Goal: Task Accomplishment & Management: Use online tool/utility

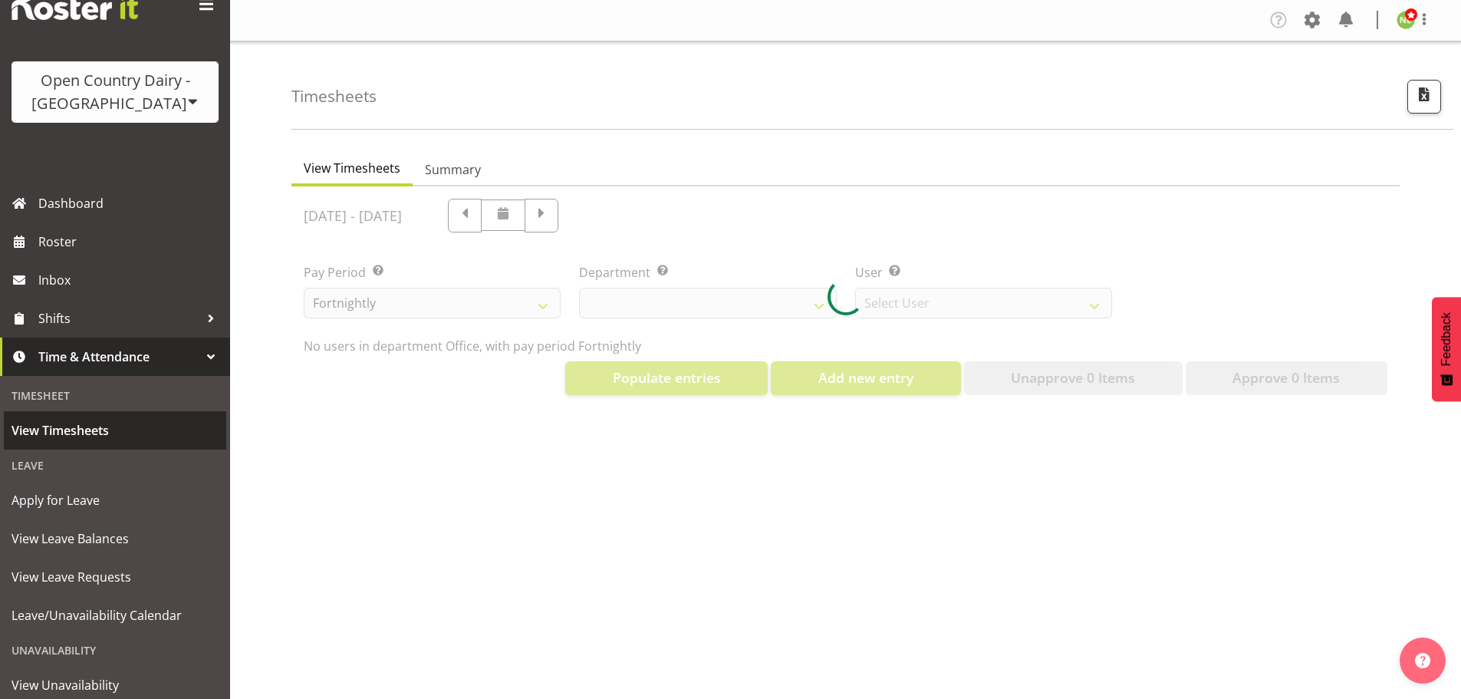
scroll to position [77, 0]
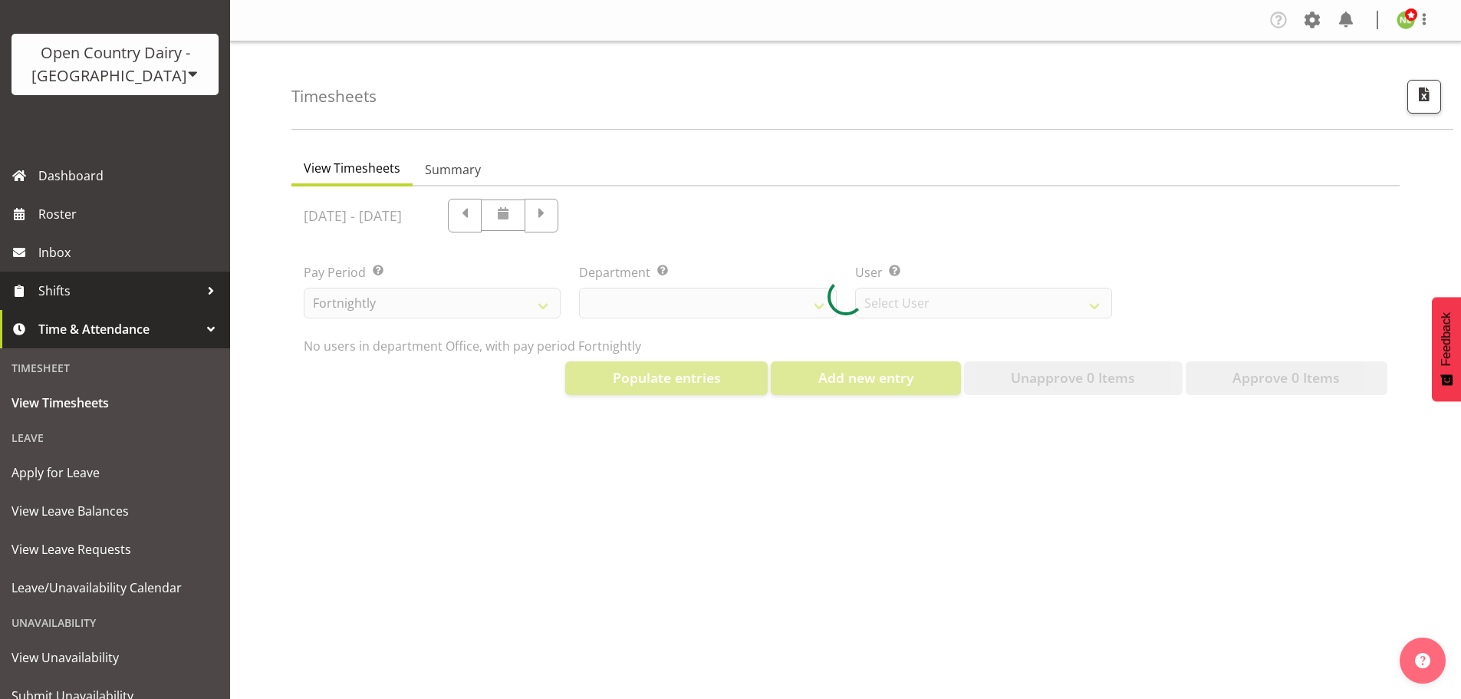
click at [84, 292] on span "Shifts" at bounding box center [118, 290] width 161 height 23
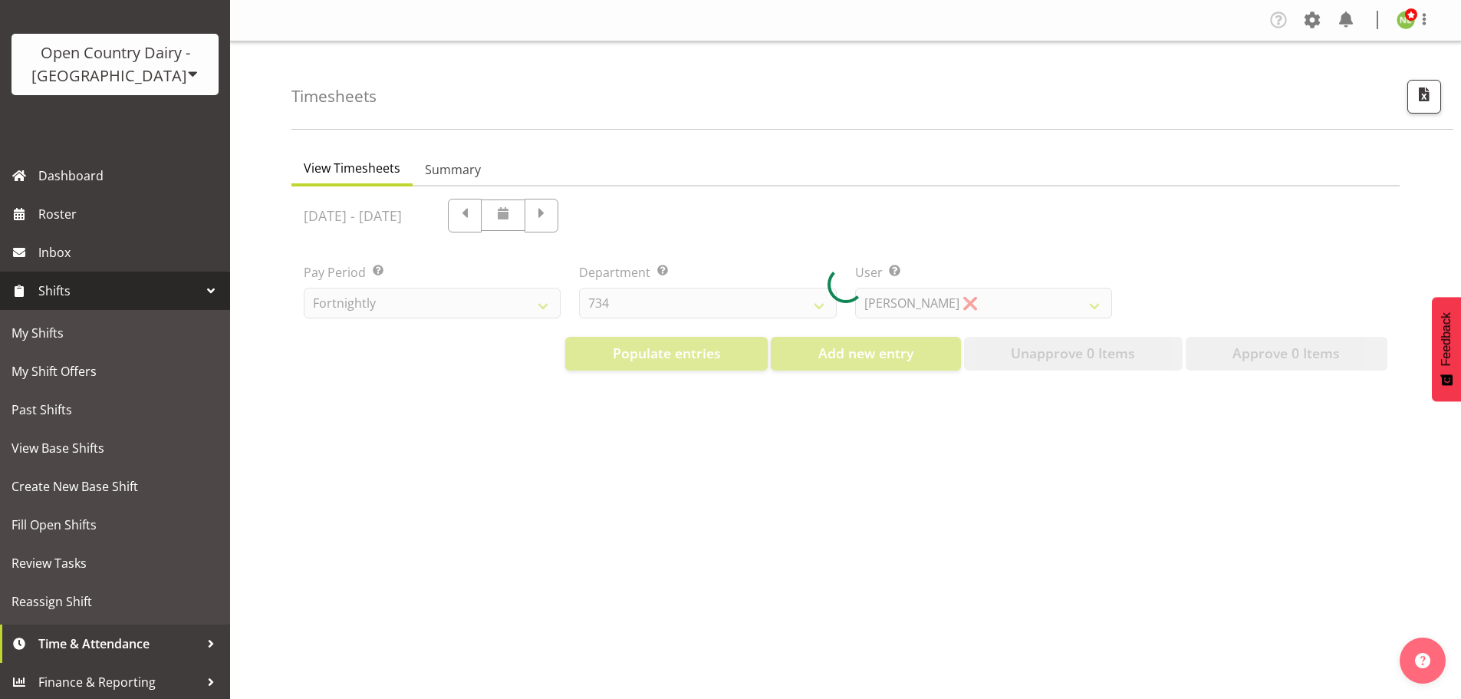
select select "699"
select select "8449"
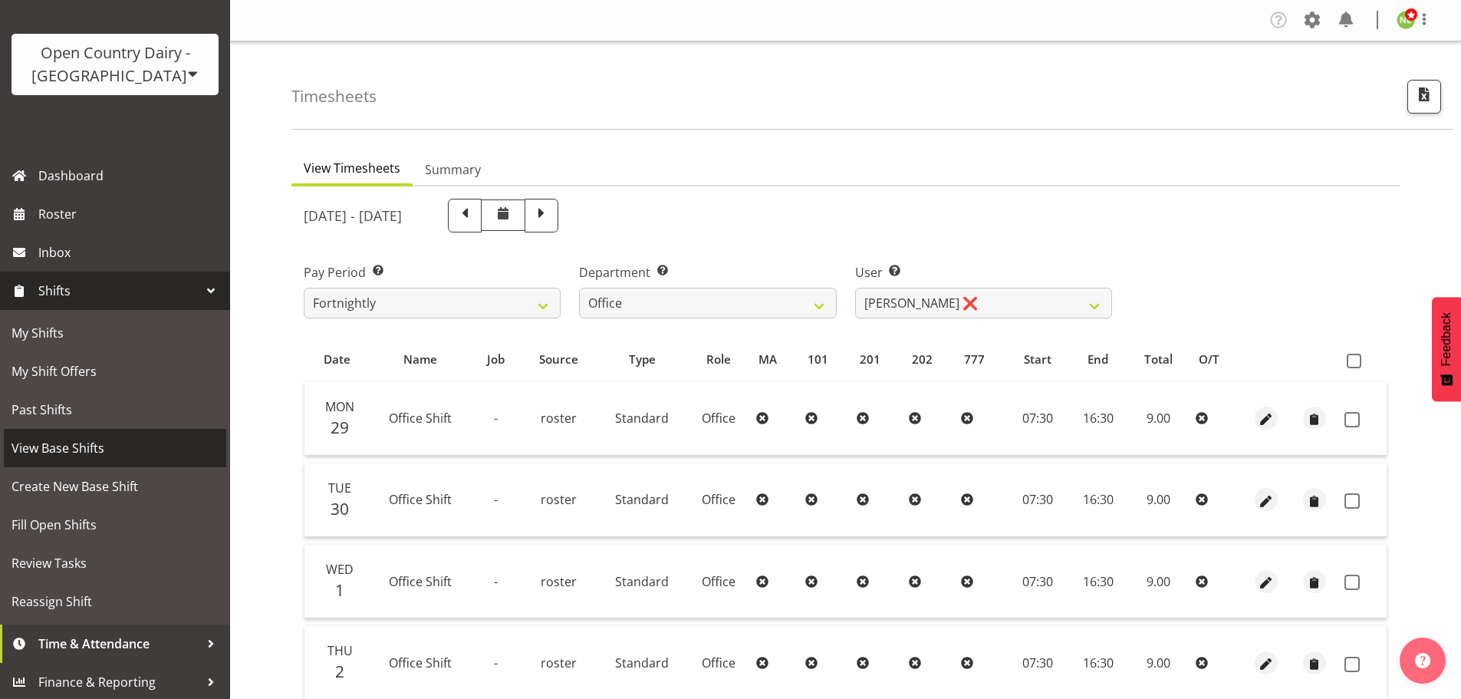
click at [69, 446] on span "View Base Shifts" at bounding box center [115, 448] width 207 height 23
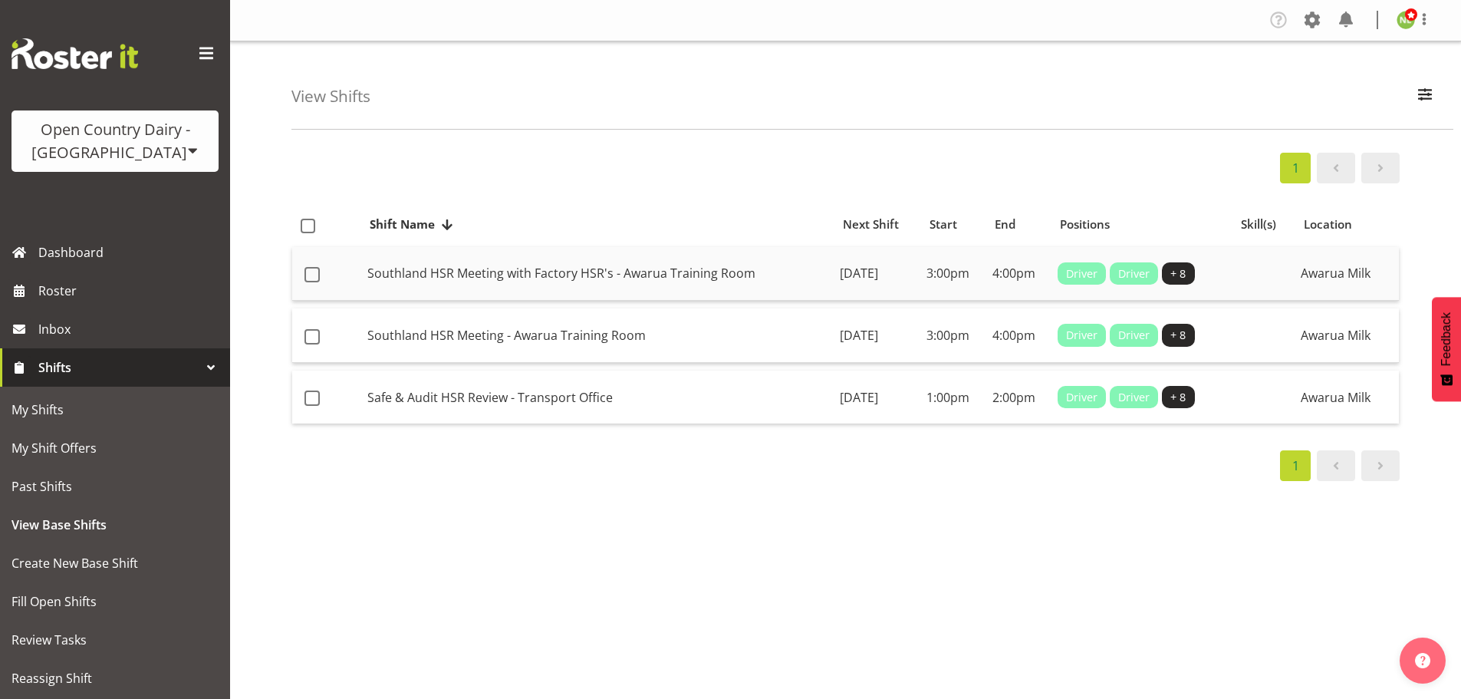
click at [654, 270] on td "Southland HSR Meeting with Factory HSR's - Awarua Training Room" at bounding box center [597, 274] width 473 height 54
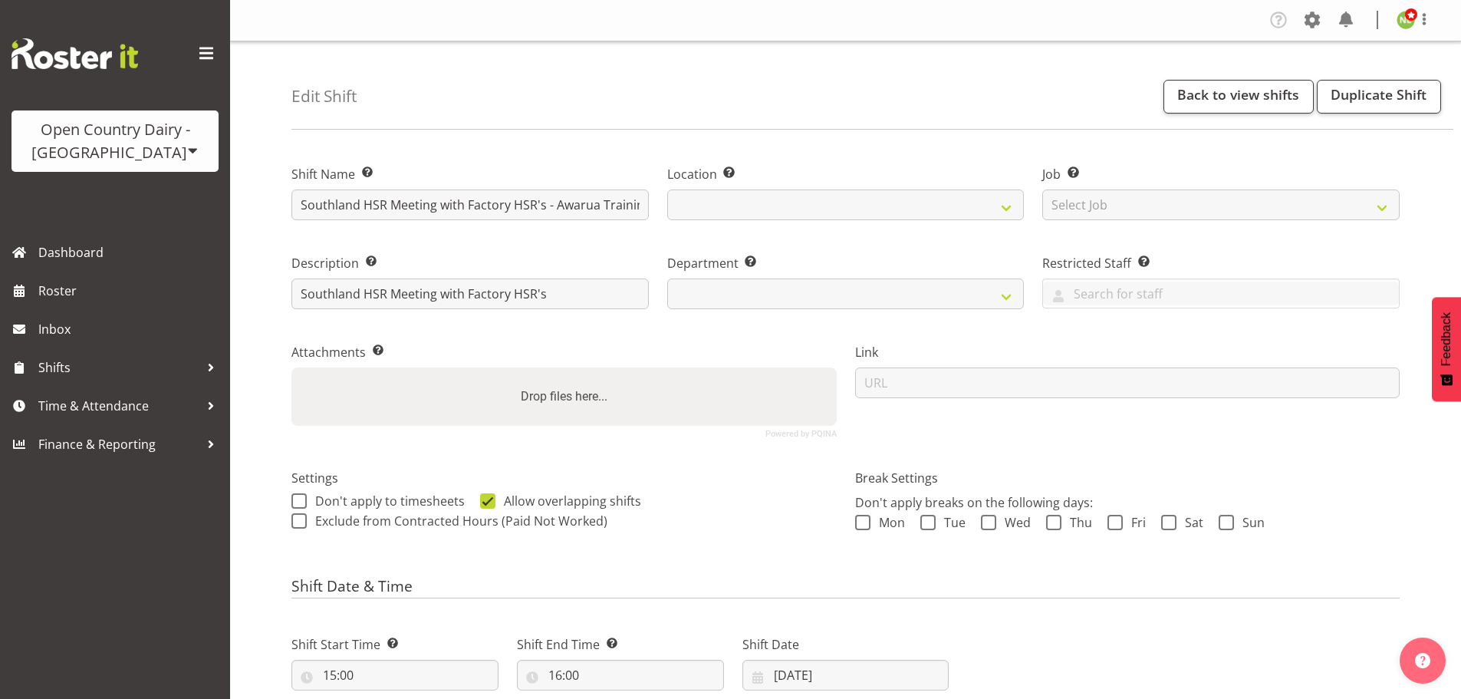
select select
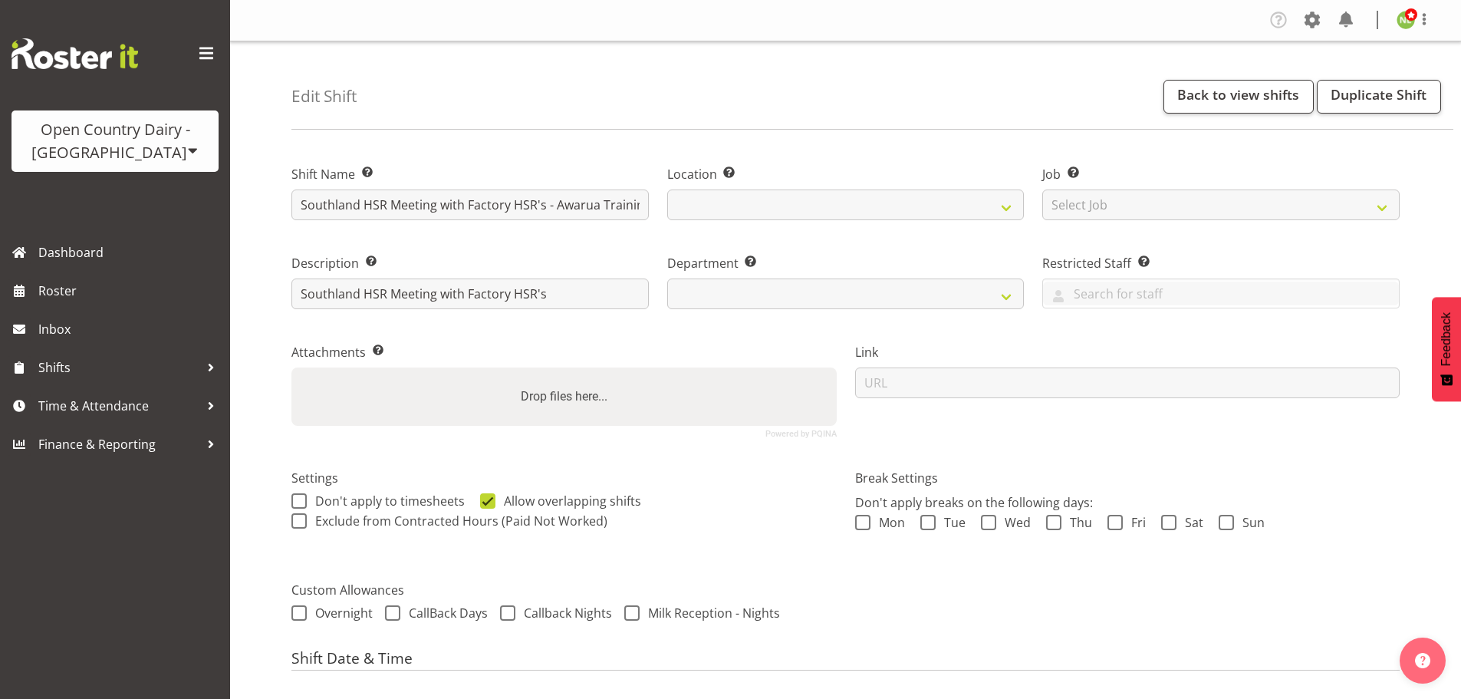
select select
click at [1363, 95] on link "Duplicate Shift" at bounding box center [1379, 97] width 124 height 34
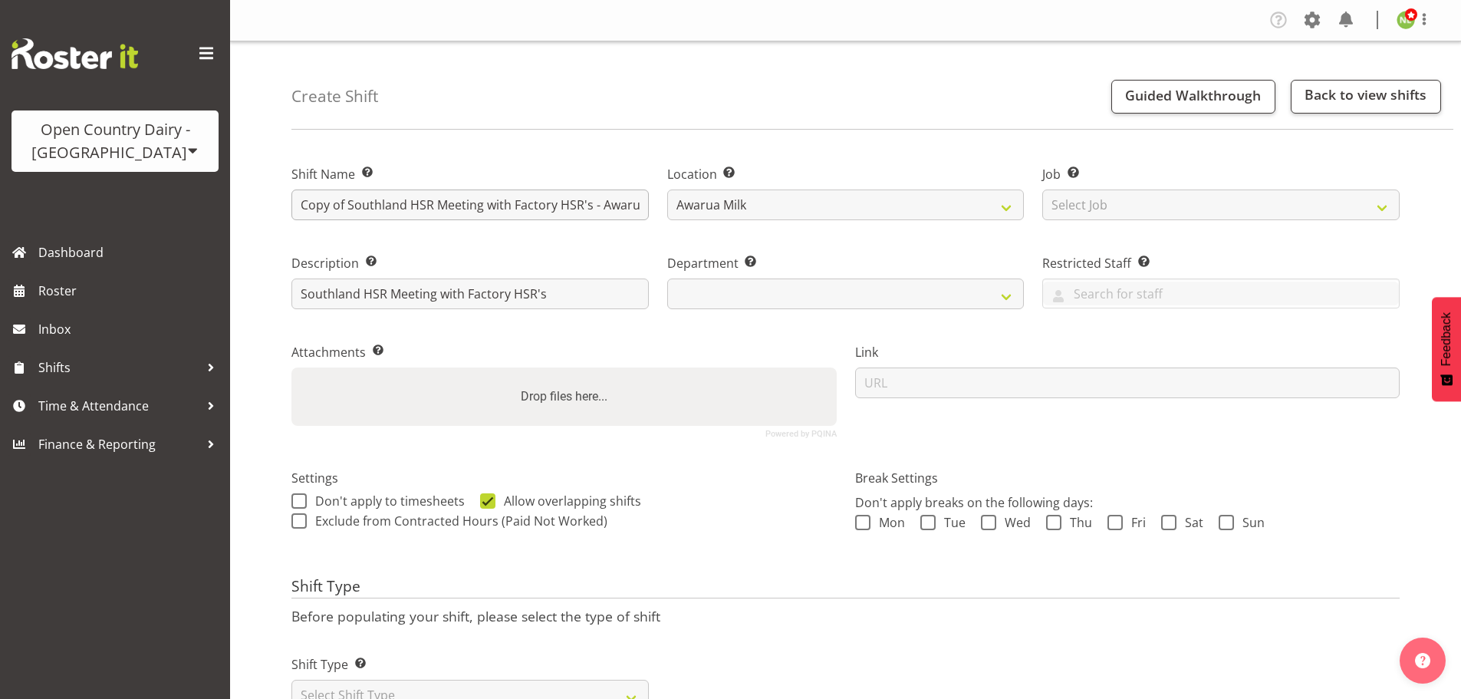
select select
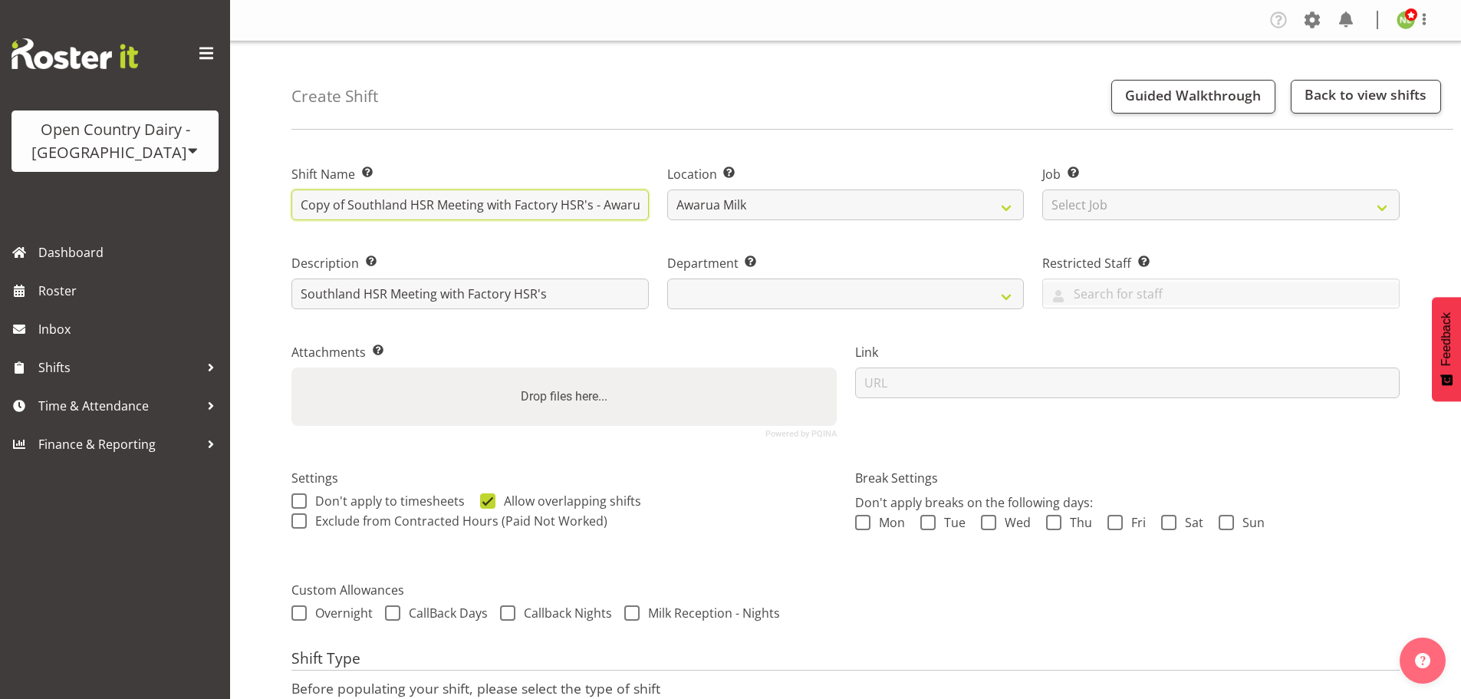
drag, startPoint x: 349, startPoint y: 207, endPoint x: 287, endPoint y: 203, distance: 62.3
click at [287, 203] on div "Shift Name Enter a name for the shift (e.g. Day Shift). Copy of Southland HSR M…" at bounding box center [470, 187] width 376 height 89
type input "Southland HSR Meeting with Factory HSR's - Awarua Training Room"
select select
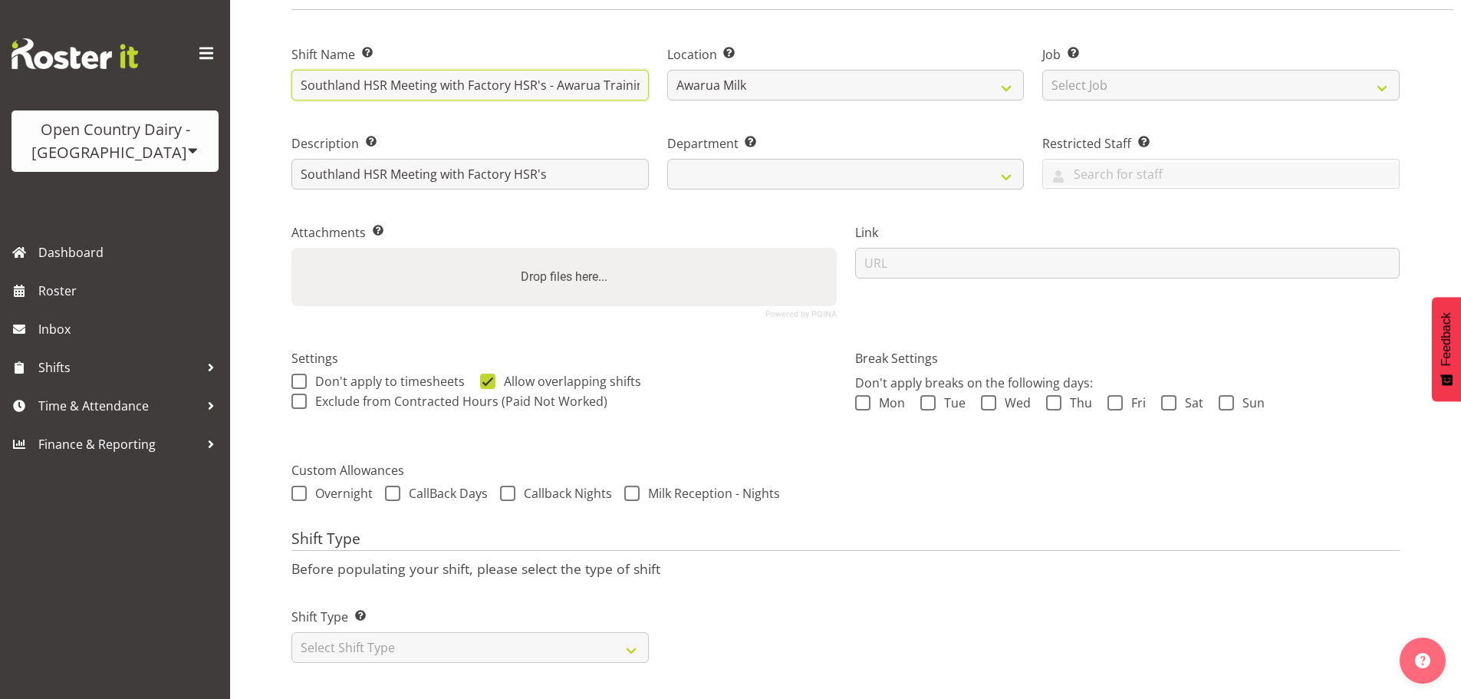
scroll to position [131, 0]
drag, startPoint x: 544, startPoint y: 73, endPoint x: 440, endPoint y: 70, distance: 104.4
click at [440, 70] on input "Southland HSR Meeting with Factory HSR's - Awarua Training Room" at bounding box center [471, 85] width 358 height 31
type input "Southland HSR Meeting - Awarua Training Room"
select select
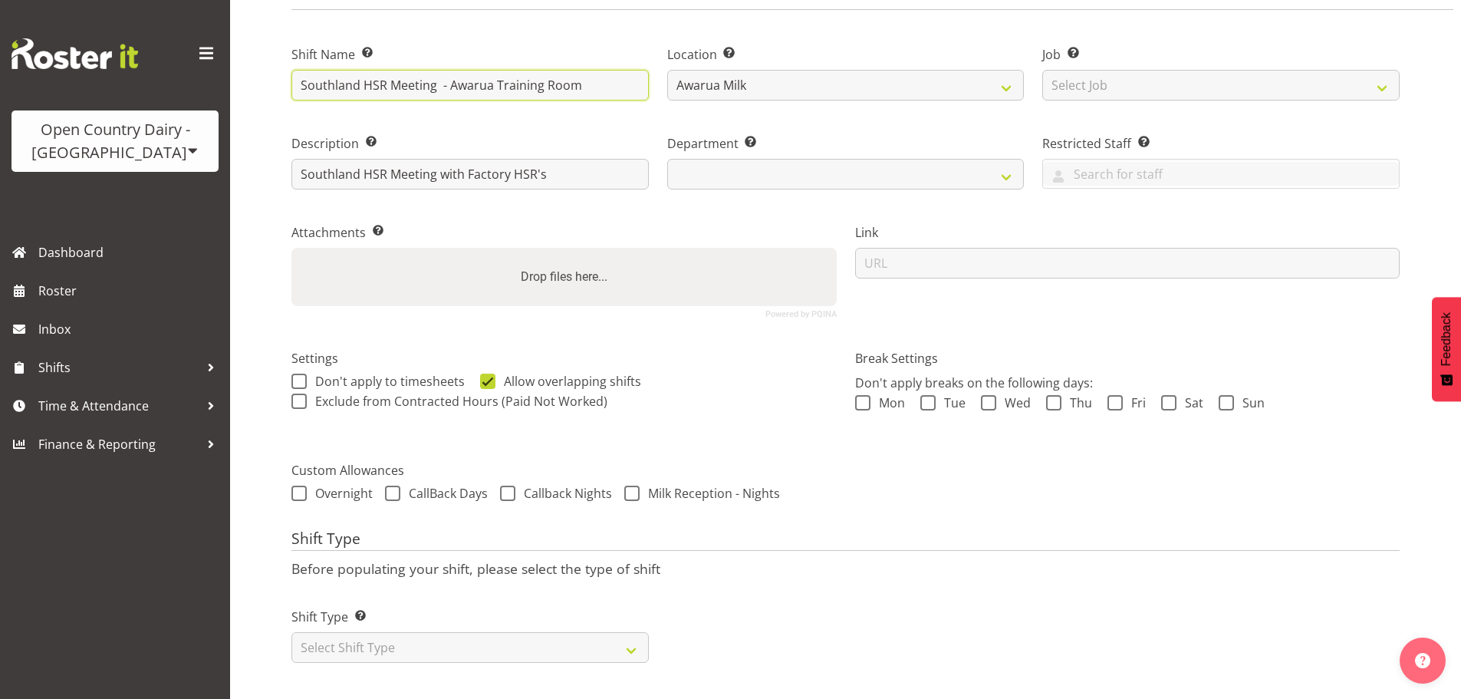
type input "Southland HSR Meeting - Awarua Training Room"
select select "806"
type input "Southland HSR Meeting - Awarua Training Room"
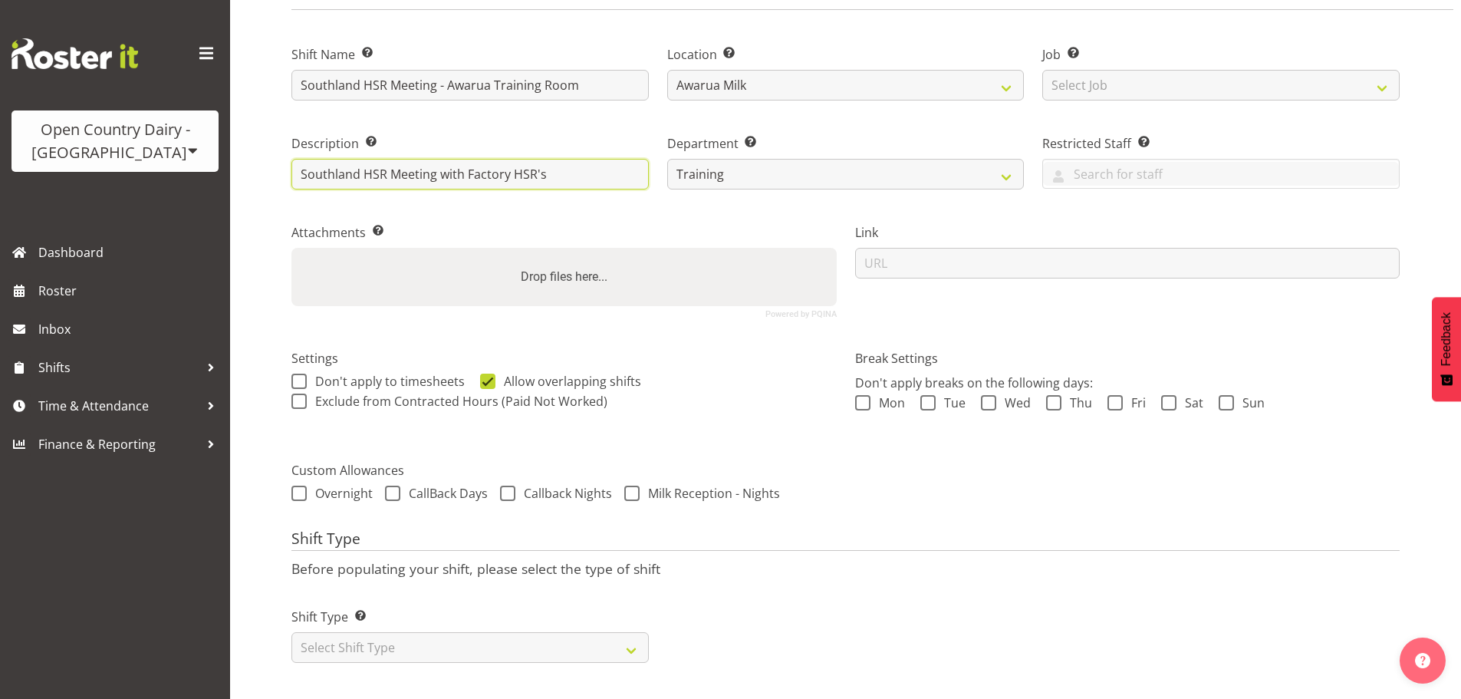
drag, startPoint x: 568, startPoint y: 164, endPoint x: 437, endPoint y: 170, distance: 132.1
click at [437, 170] on input "Southland HSR Meeting with Factory HSR's" at bounding box center [471, 174] width 358 height 31
type input "Southland HSR Meeting"
click at [581, 202] on div "Attachments Add any relevant attachments to the shift (e.g. Health & Safety Pla…" at bounding box center [564, 265] width 564 height 126
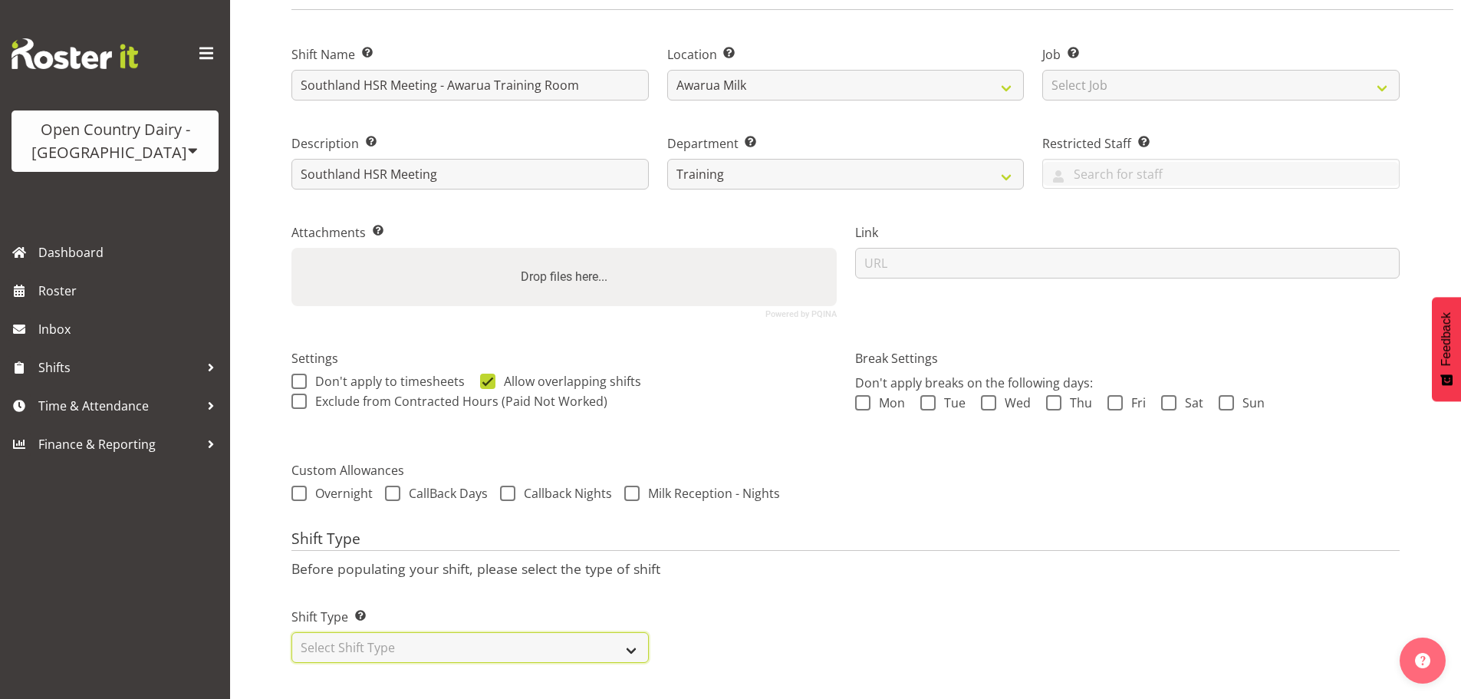
click at [388, 639] on select "Select Shift Type One Off Shift Recurring Shift Rotating Shift" at bounding box center [471, 647] width 358 height 31
select select "one_off"
click at [292, 632] on select "Select Shift Type One Off Shift Recurring Shift Rotating Shift" at bounding box center [471, 647] width 358 height 31
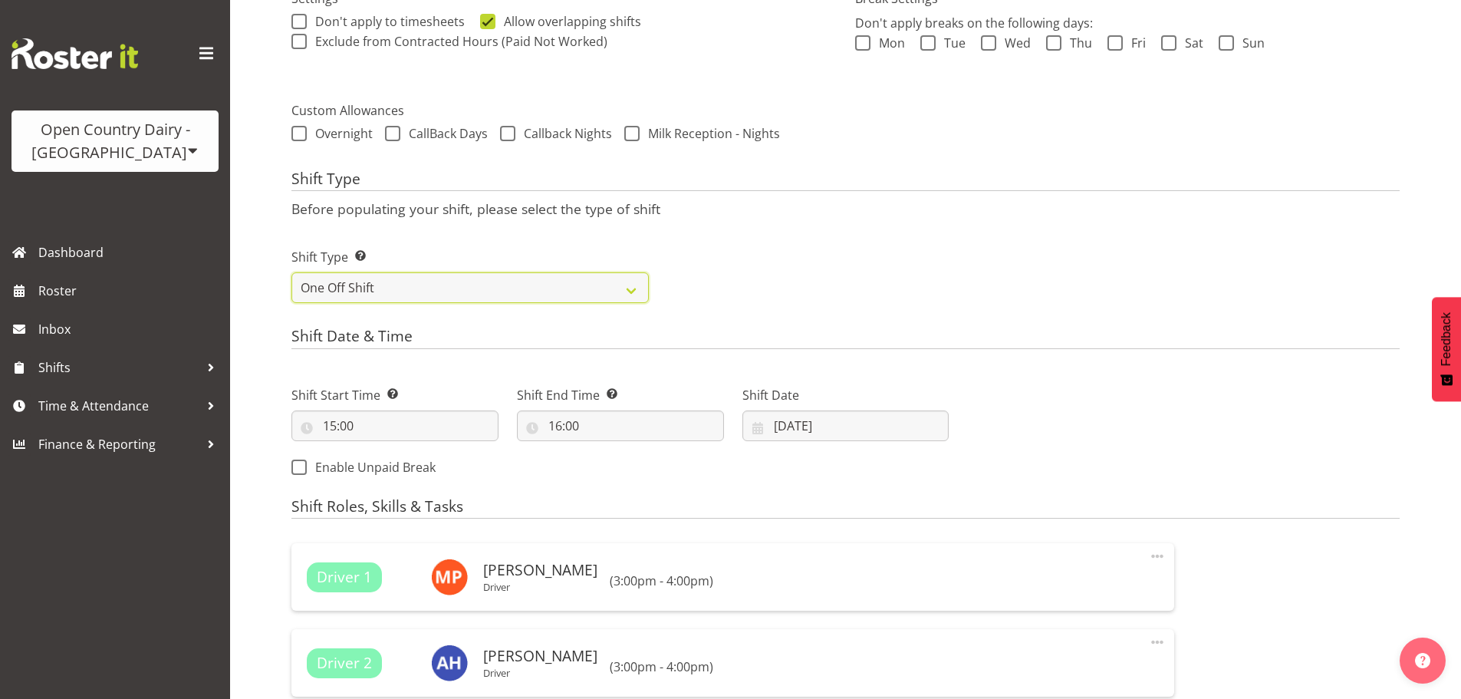
scroll to position [515, 0]
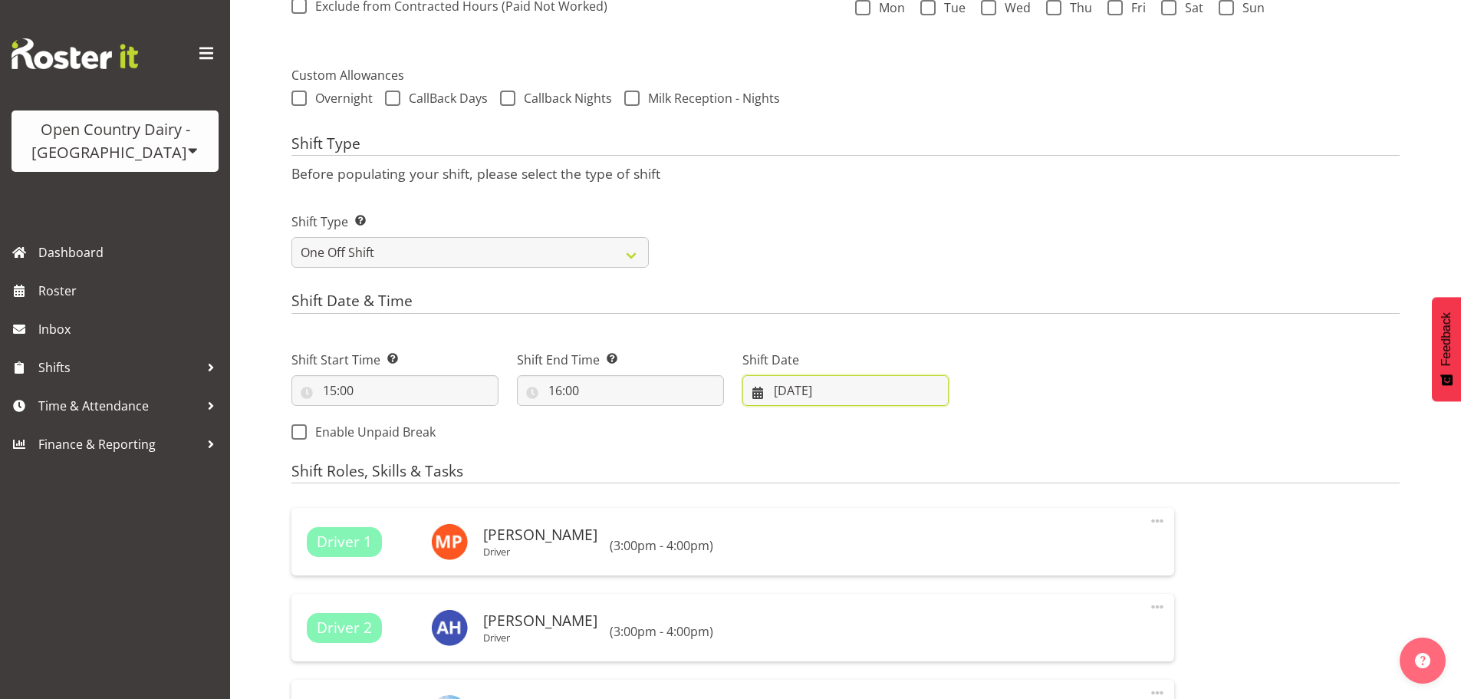
click at [796, 384] on input "[DATE]" at bounding box center [846, 390] width 207 height 31
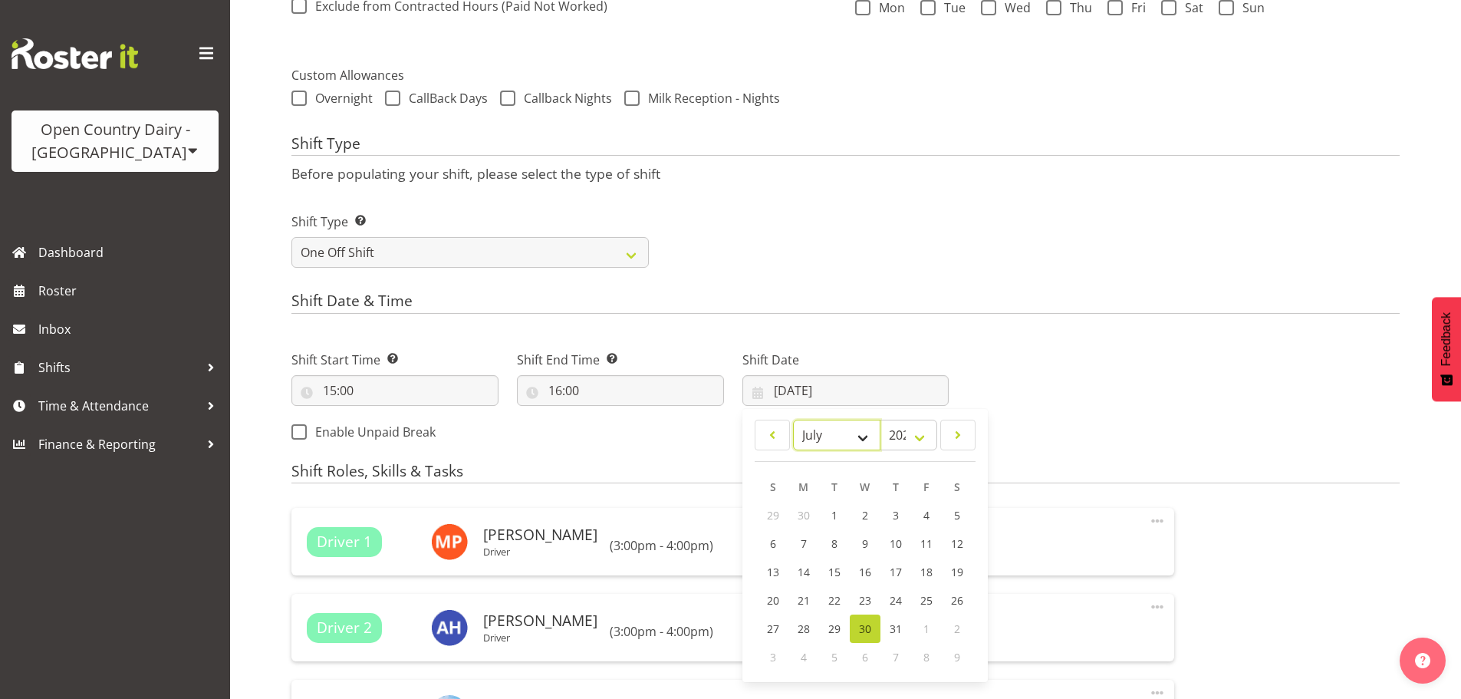
click at [874, 429] on select "January February March April May June July August September October November De…" at bounding box center [837, 435] width 88 height 31
select select "9"
click at [793, 420] on select "January February March April May June July August September October November De…" at bounding box center [837, 435] width 88 height 31
click at [863, 572] on span "15" at bounding box center [865, 573] width 12 height 15
type input "15/10/2025"
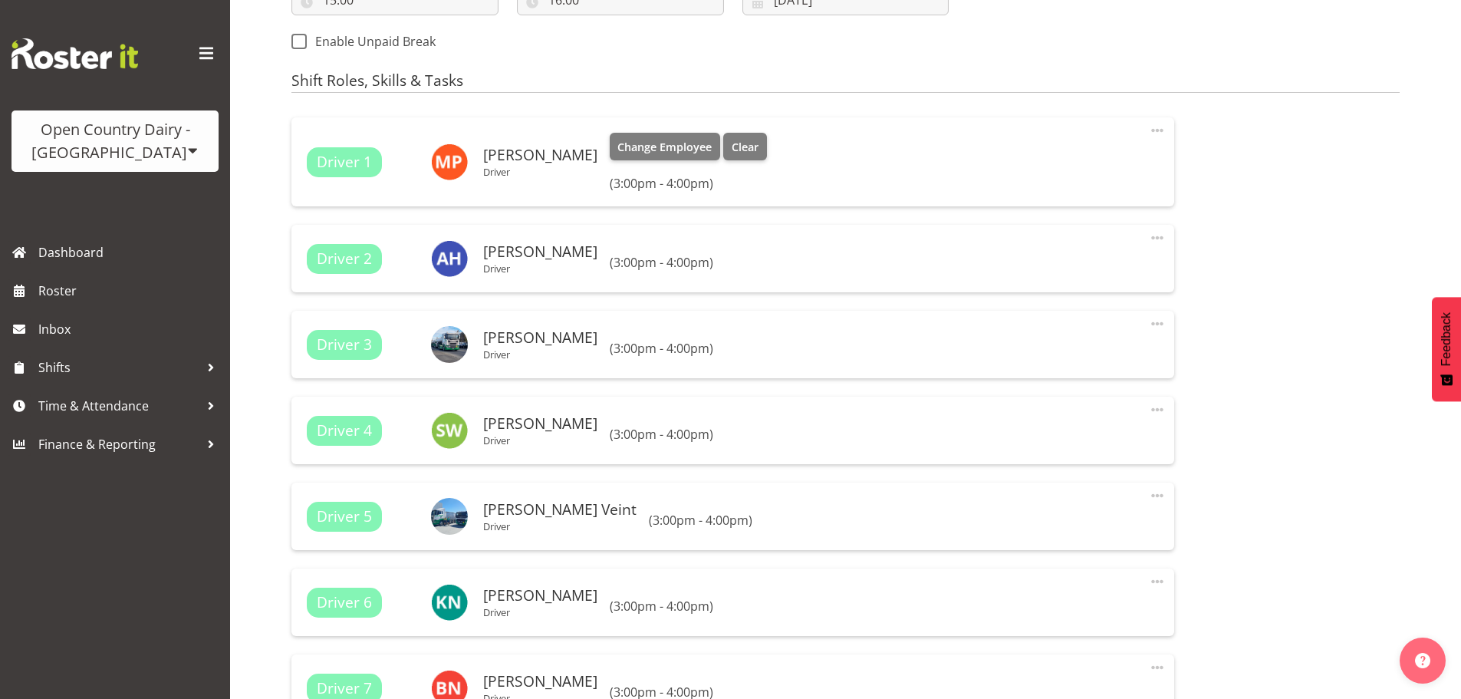
scroll to position [898, 0]
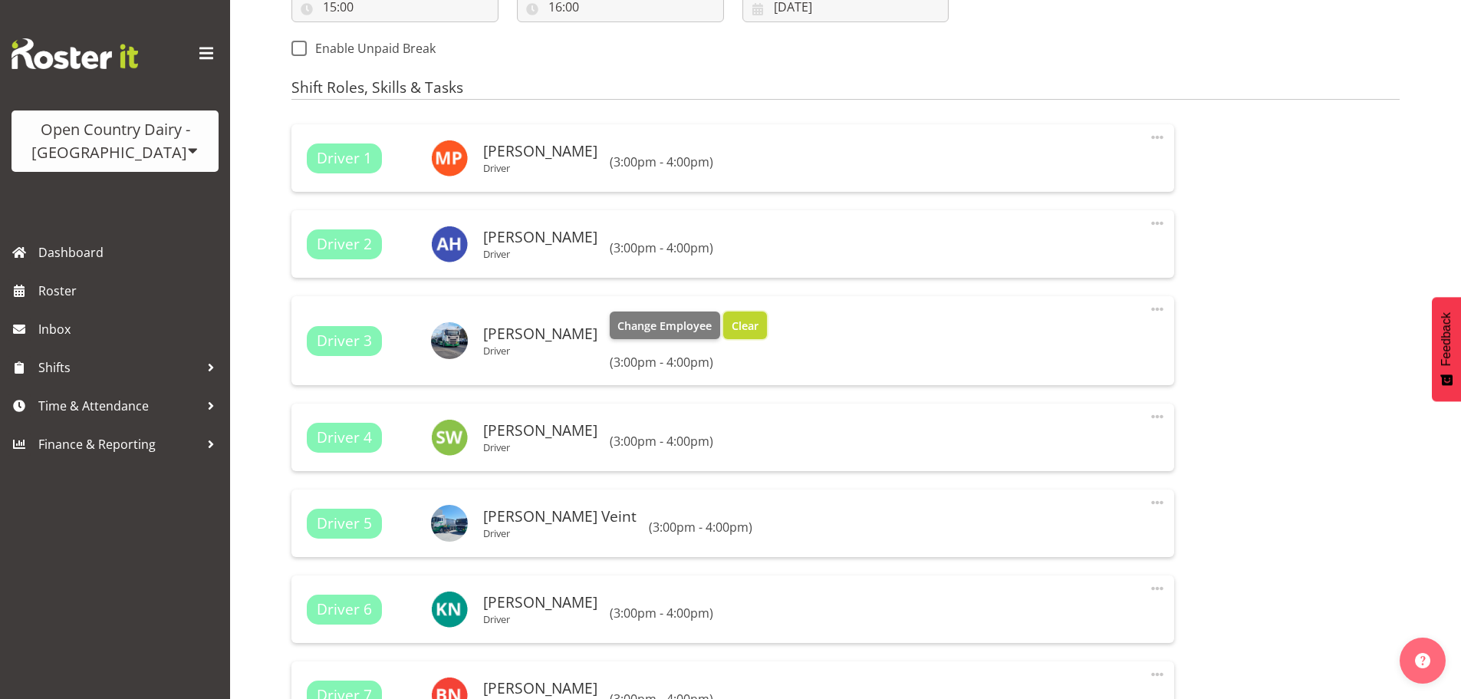
click at [732, 318] on span "Clear" at bounding box center [745, 326] width 27 height 17
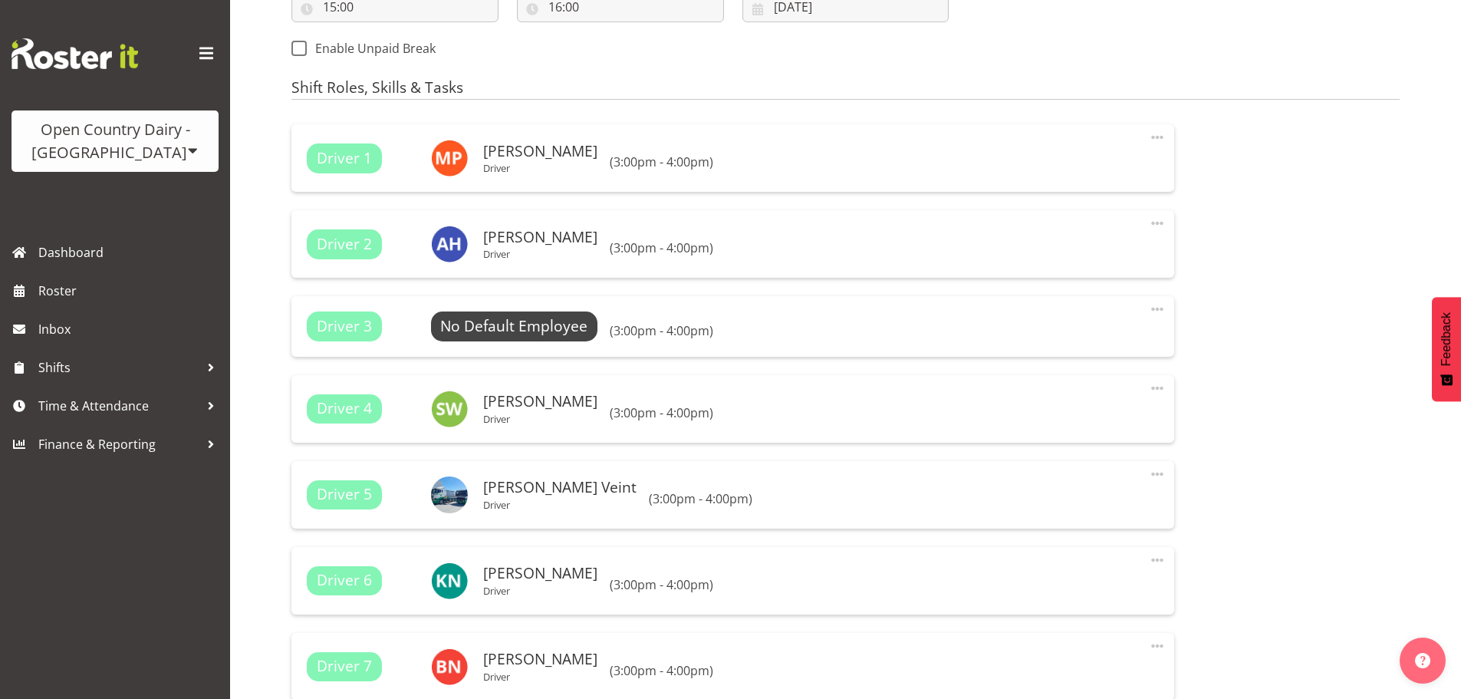
click at [1157, 305] on span at bounding box center [1157, 309] width 18 height 18
click at [1068, 371] on link "Delete" at bounding box center [1093, 371] width 147 height 28
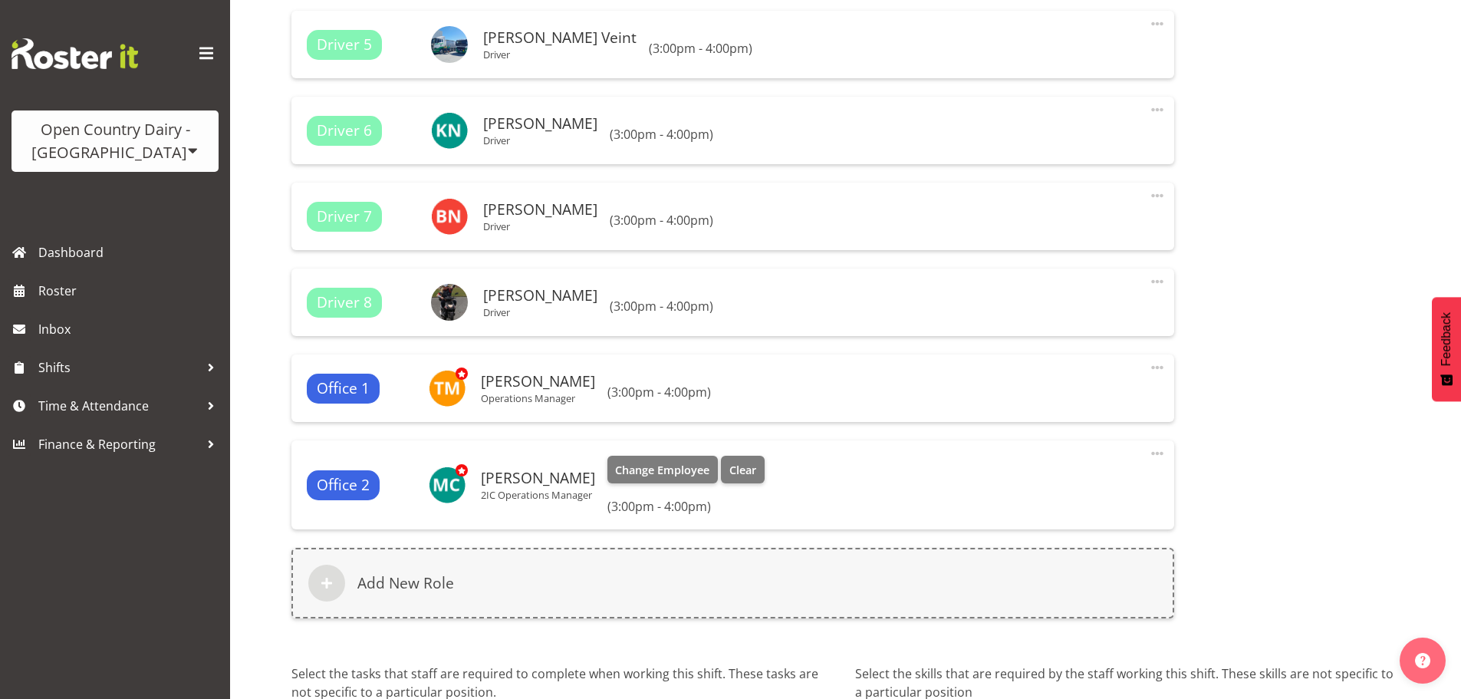
scroll to position [1282, 0]
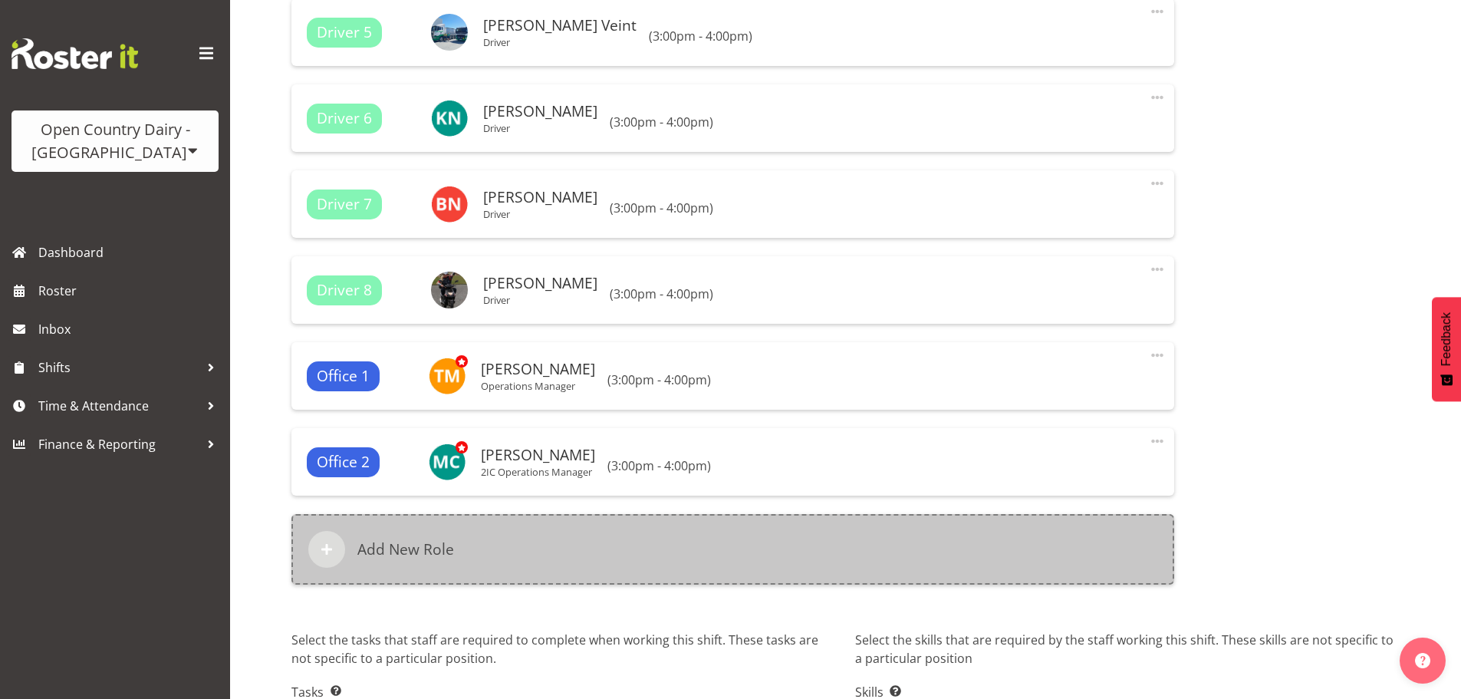
click at [448, 543] on h6 "Add New Role" at bounding box center [406, 549] width 97 height 18
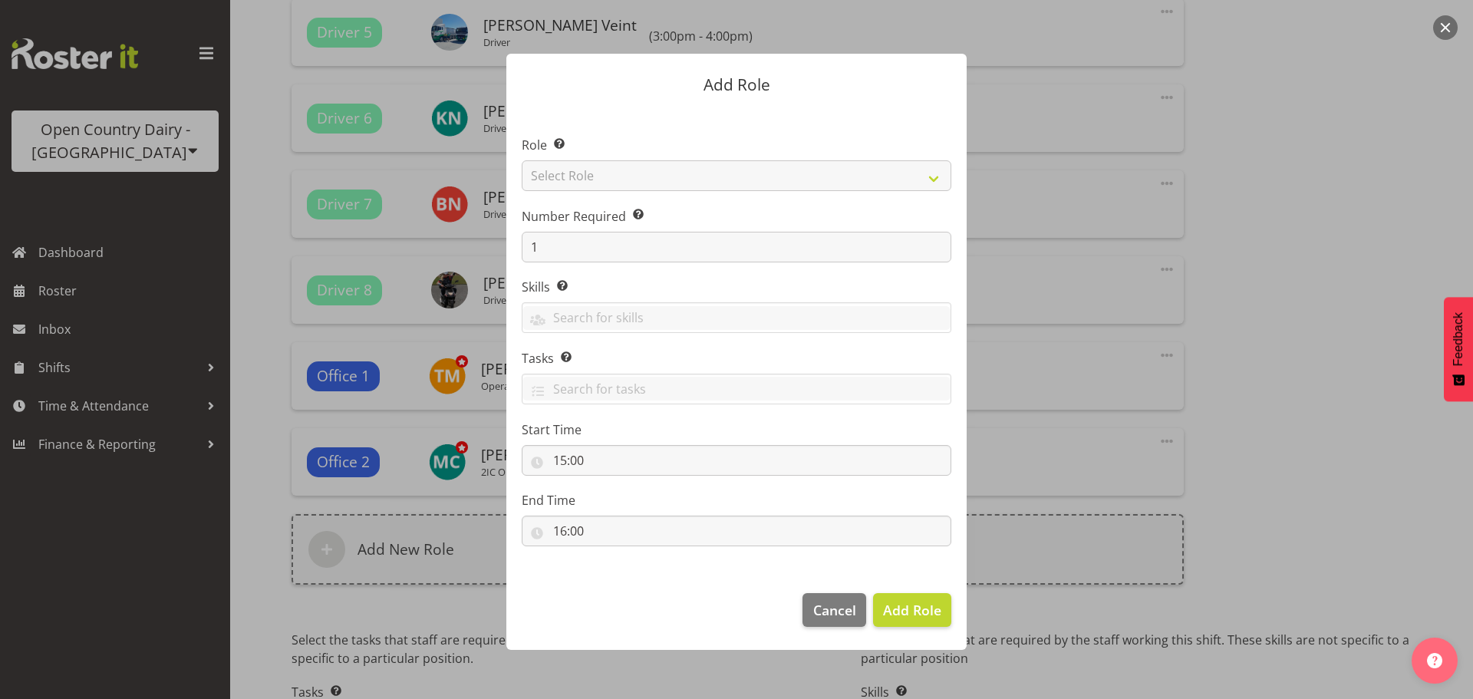
click at [621, 166] on div at bounding box center [736, 349] width 491 height 668
click at [609, 169] on select "Select Role Crew Leader Driver Driver Assessor Dayshift Driver Assessor Nightsh…" at bounding box center [737, 175] width 430 height 31
select select "1161"
click at [522, 160] on select "Select Role Crew Leader Driver Driver Assessor Dayshift Driver Assessor Nightsh…" at bounding box center [737, 175] width 430 height 31
click at [917, 608] on span "Add Role" at bounding box center [912, 610] width 58 height 18
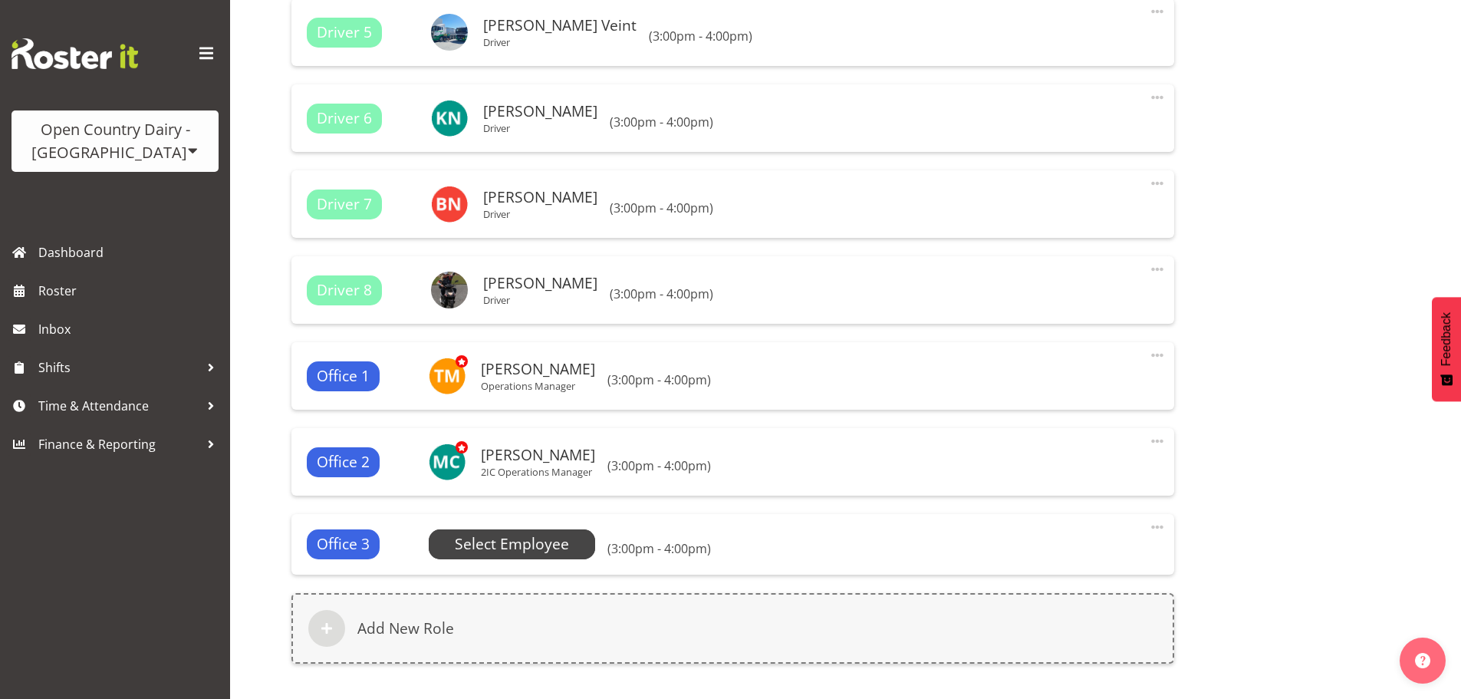
click at [540, 540] on span "Select Employee" at bounding box center [512, 544] width 114 height 22
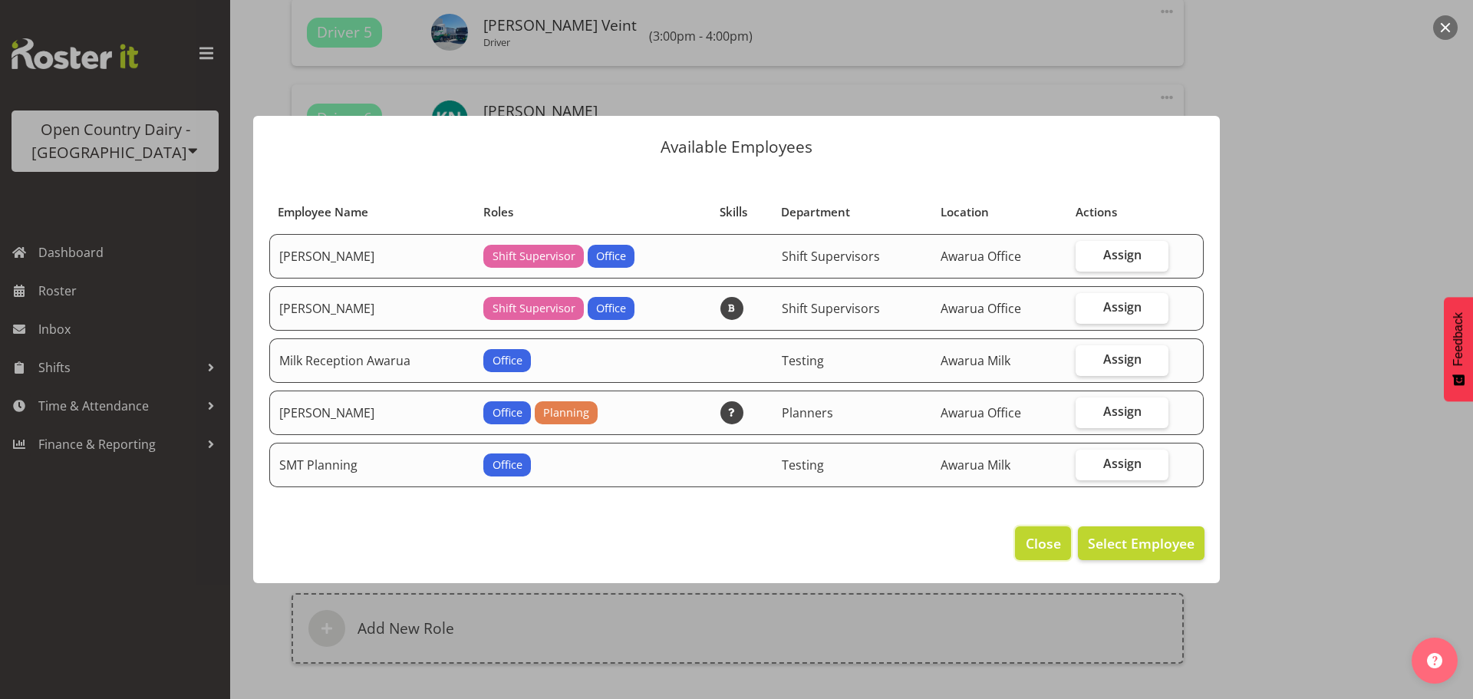
click at [1041, 544] on span "Close" at bounding box center [1043, 543] width 35 height 20
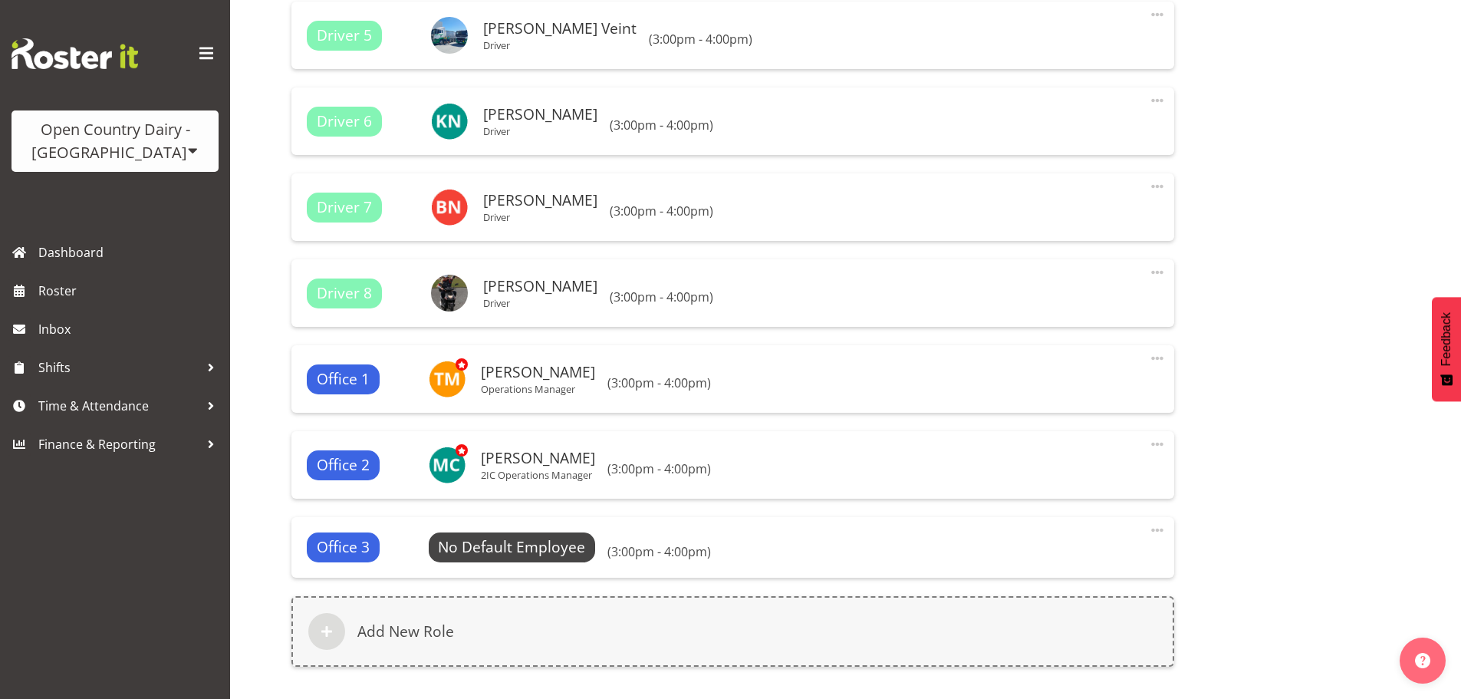
scroll to position [1475, 0]
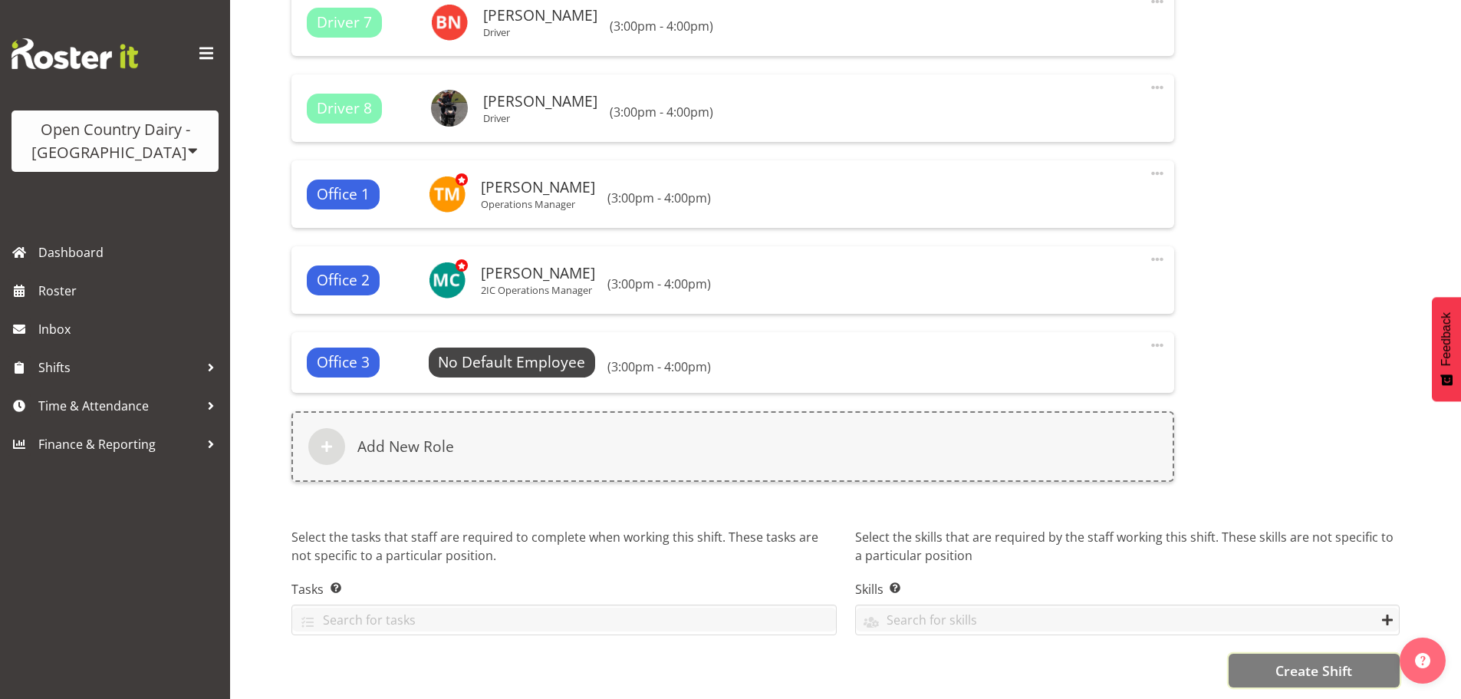
click at [1306, 664] on span "Create Shift" at bounding box center [1314, 671] width 77 height 20
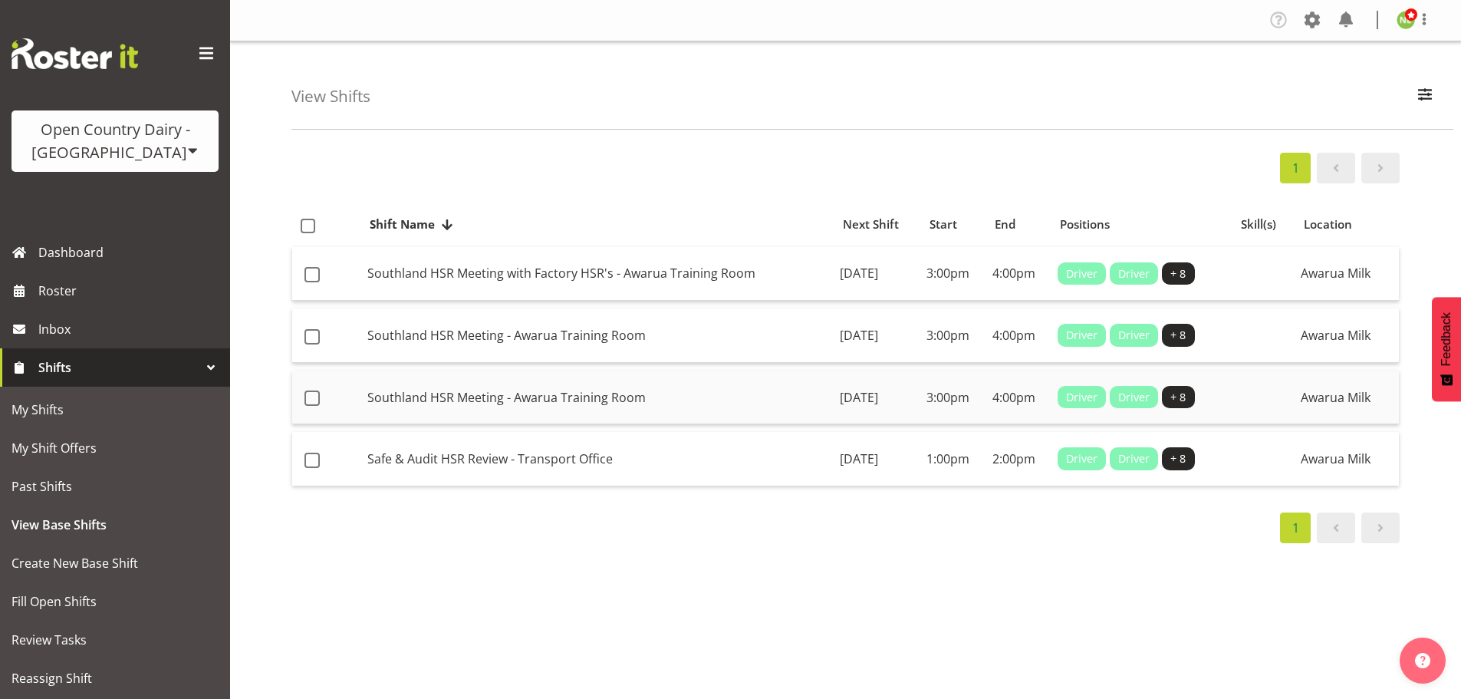
click at [585, 387] on td "Southland HSR Meeting - Awarua Training Room" at bounding box center [597, 398] width 473 height 54
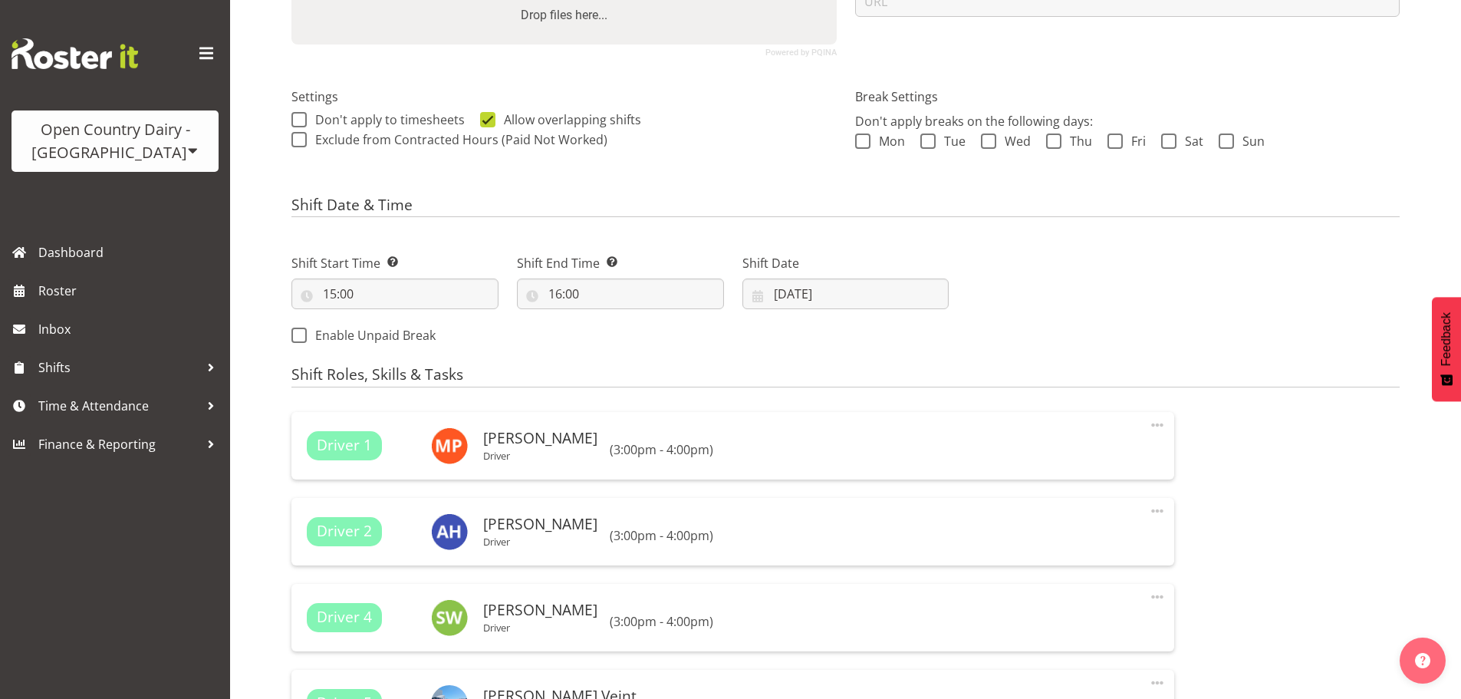
select select
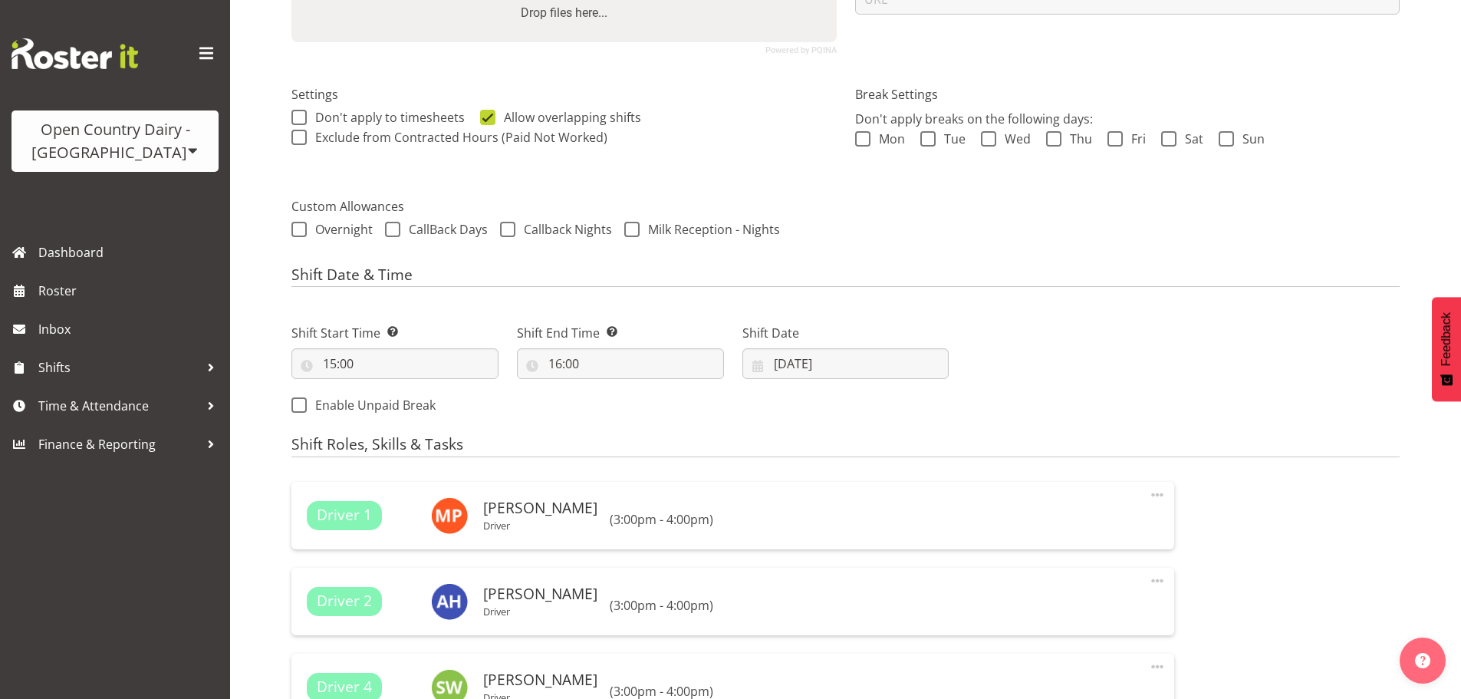
select select
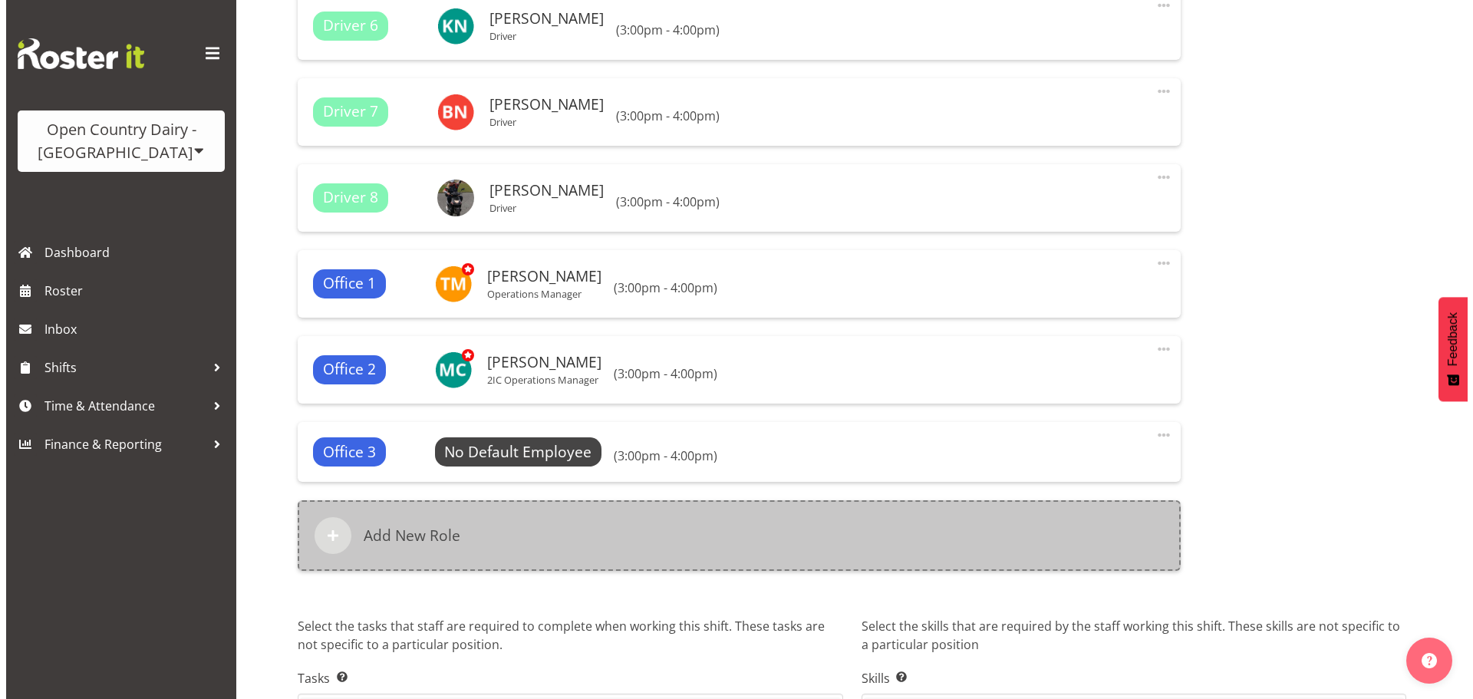
scroll to position [1227, 0]
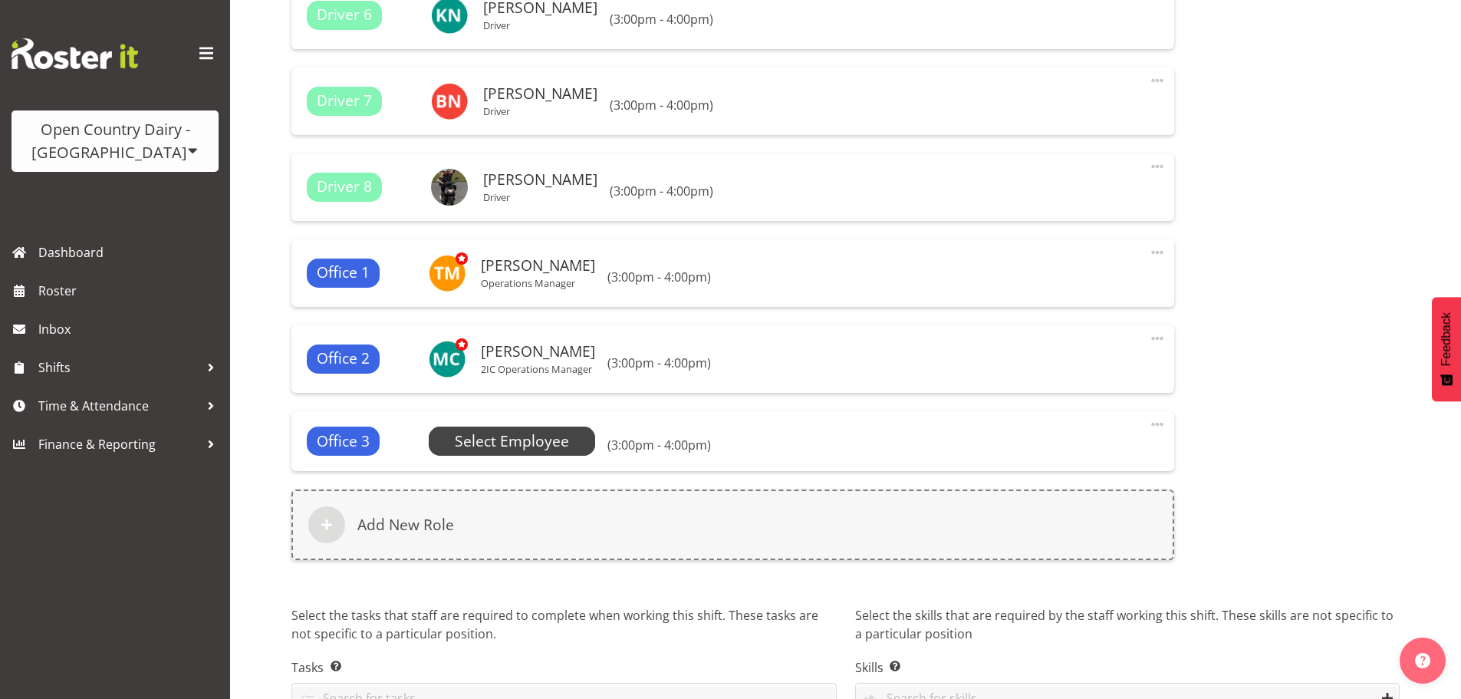
click at [528, 440] on span "Select Employee" at bounding box center [512, 441] width 114 height 22
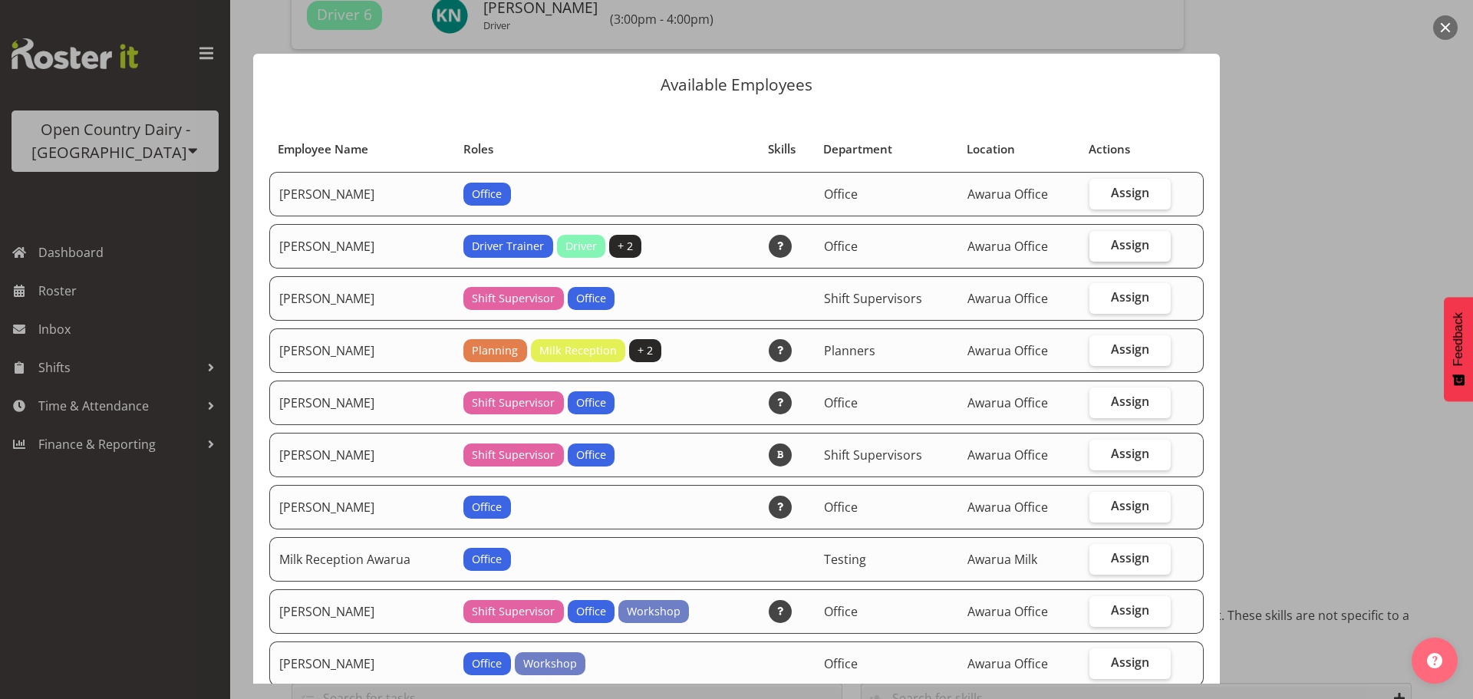
click at [1136, 245] on span "Assign" at bounding box center [1130, 244] width 38 height 15
click at [1099, 245] on input "Assign" at bounding box center [1094, 245] width 10 height 10
checkbox input "true"
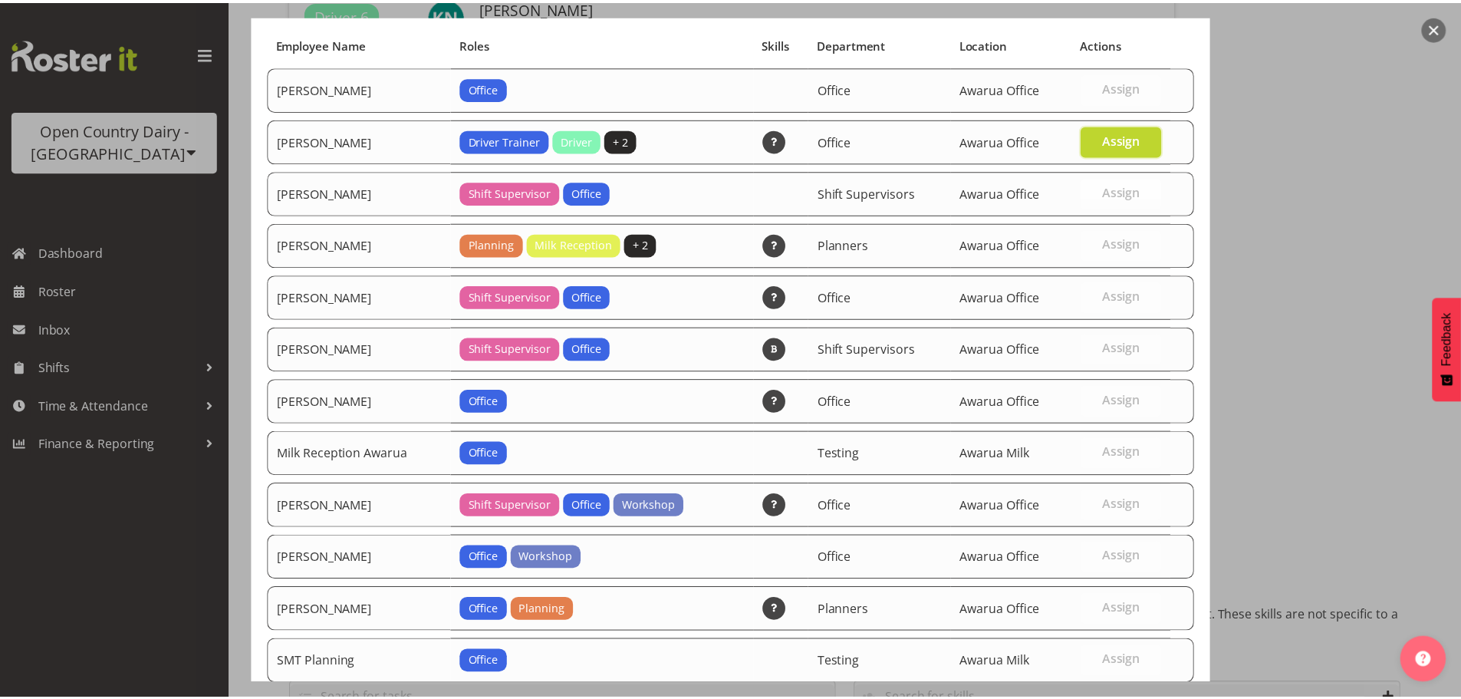
scroll to position [255, 0]
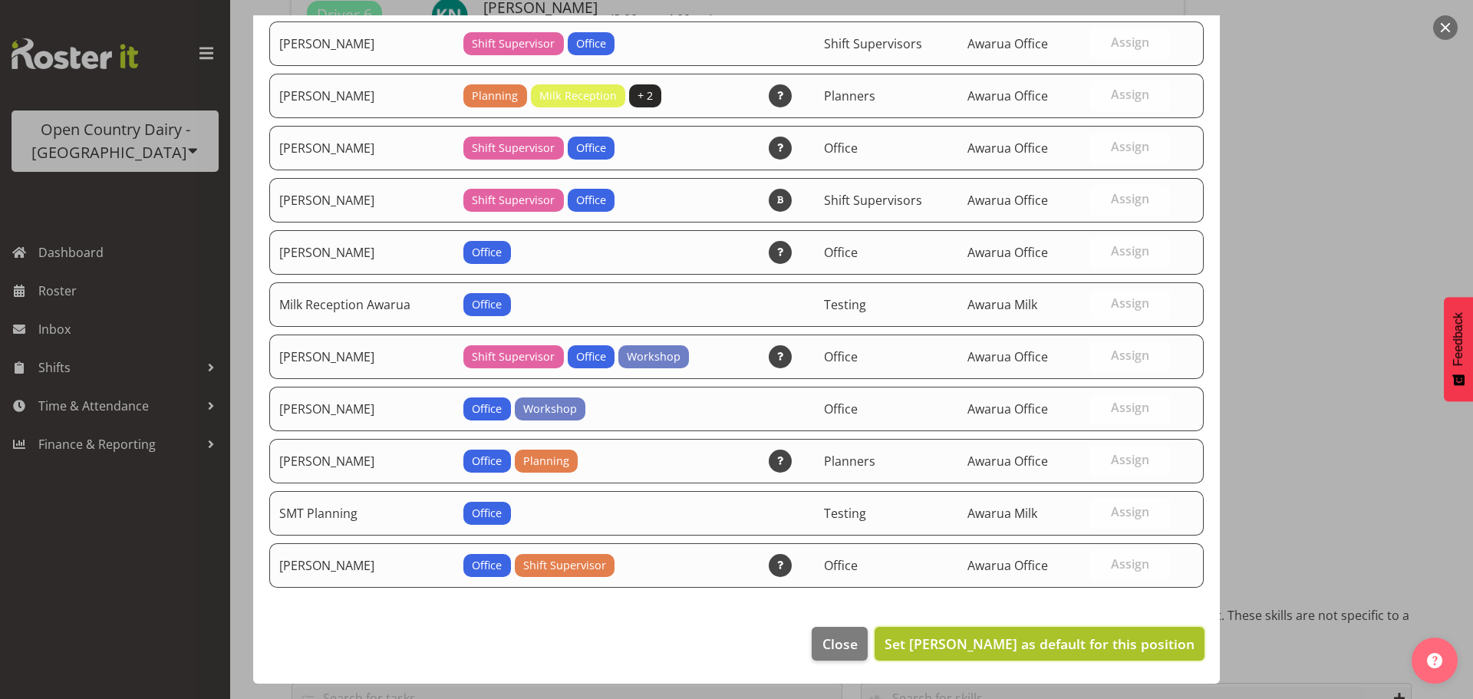
click at [1149, 653] on span "Set Corey Millan as default for this position" at bounding box center [1040, 644] width 310 height 20
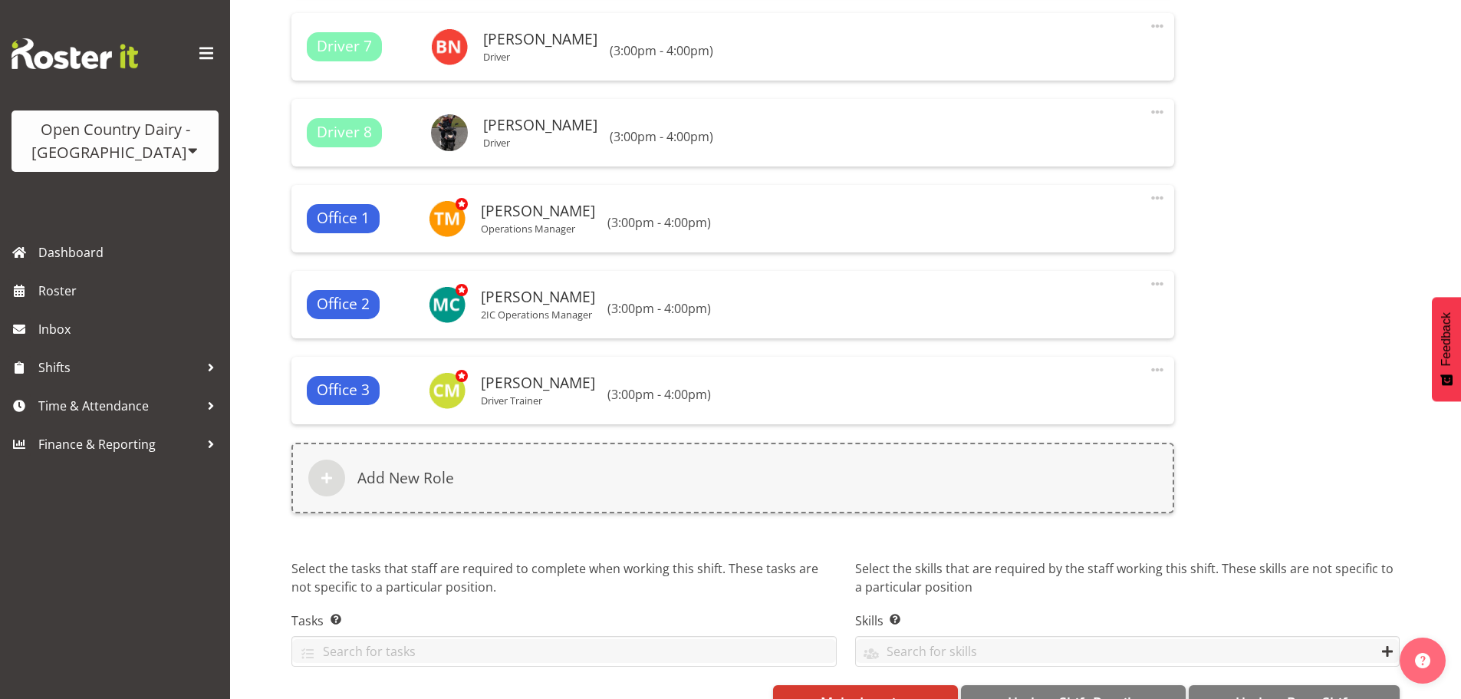
scroll to position [1325, 0]
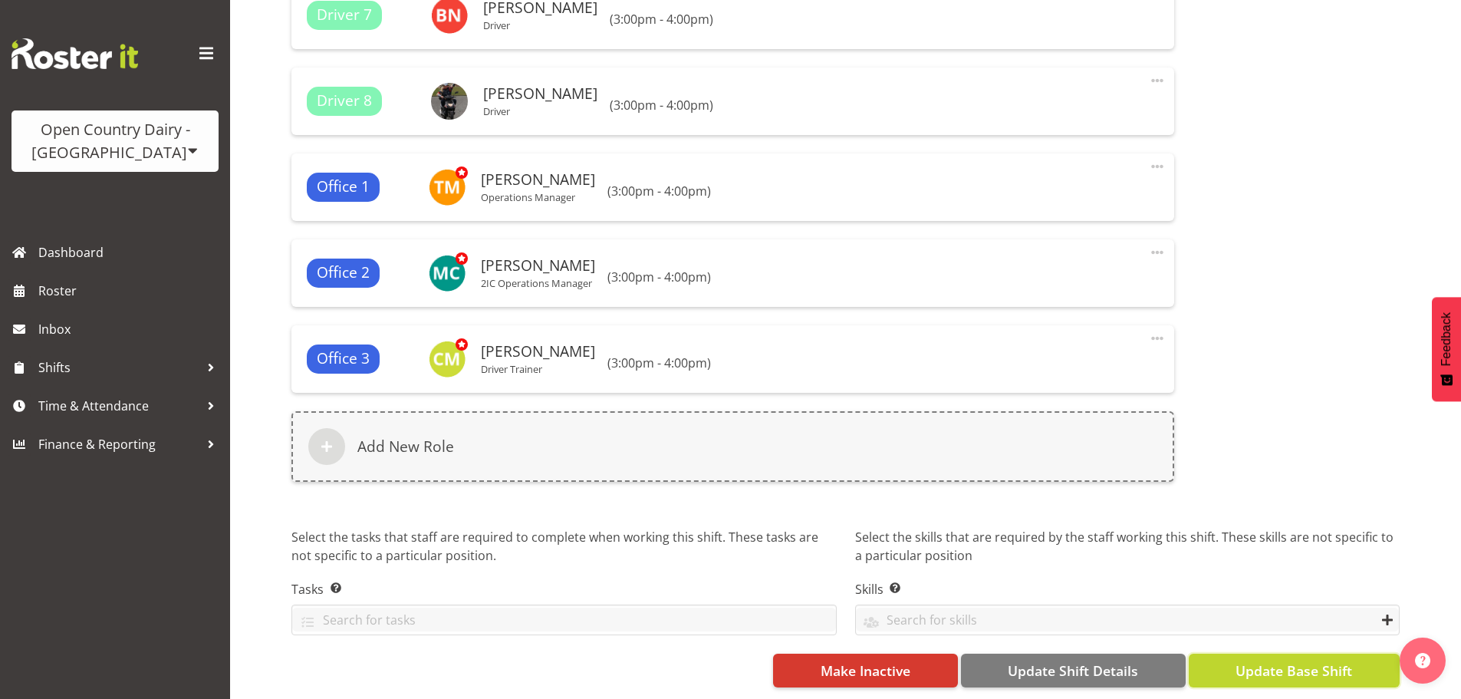
click at [1283, 661] on span "Update Base Shift" at bounding box center [1294, 671] width 117 height 20
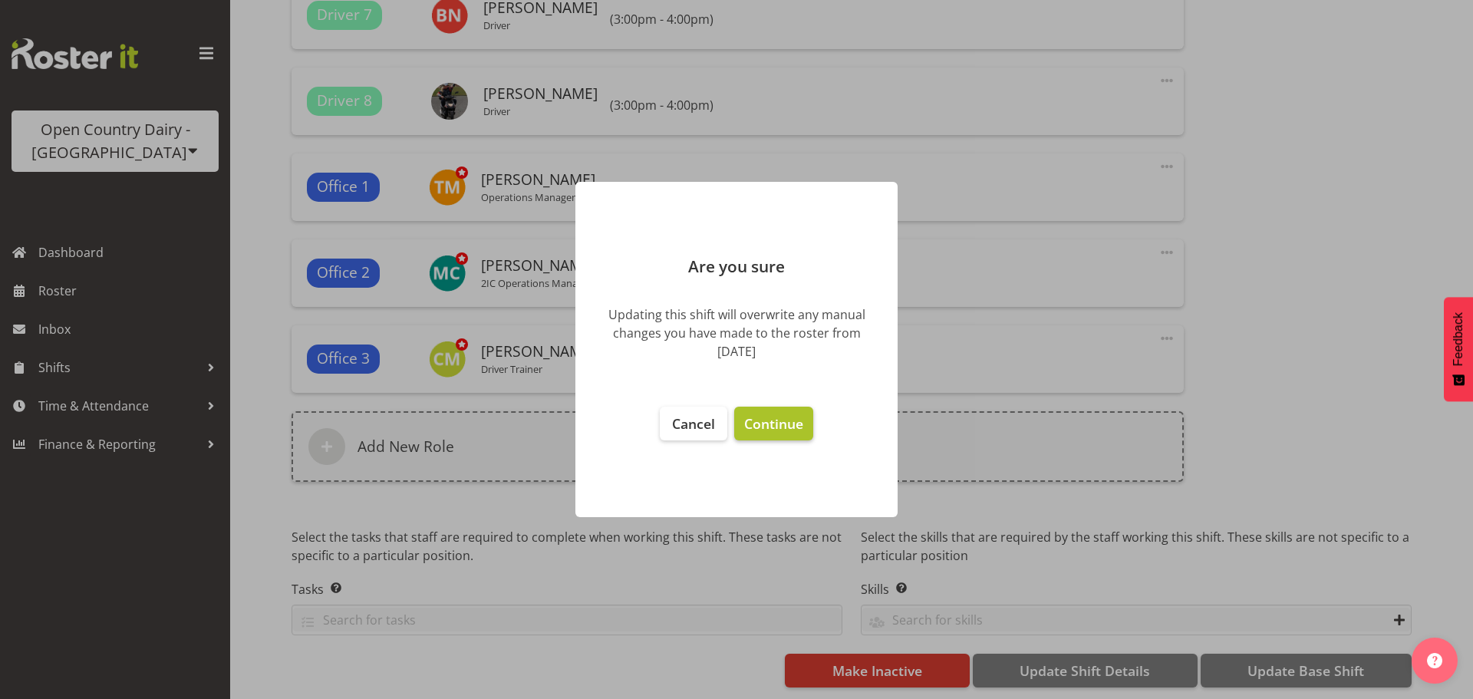
click at [786, 430] on span "Continue" at bounding box center [773, 423] width 59 height 18
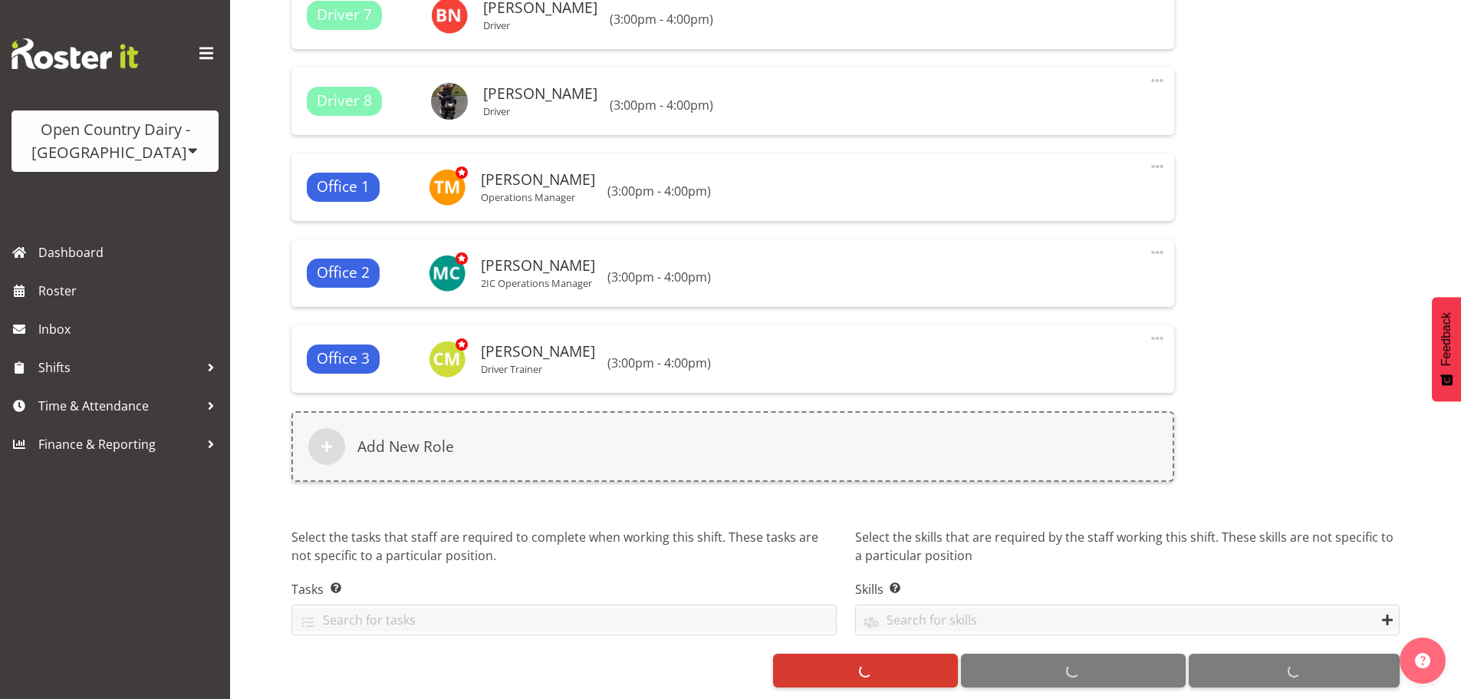
select select
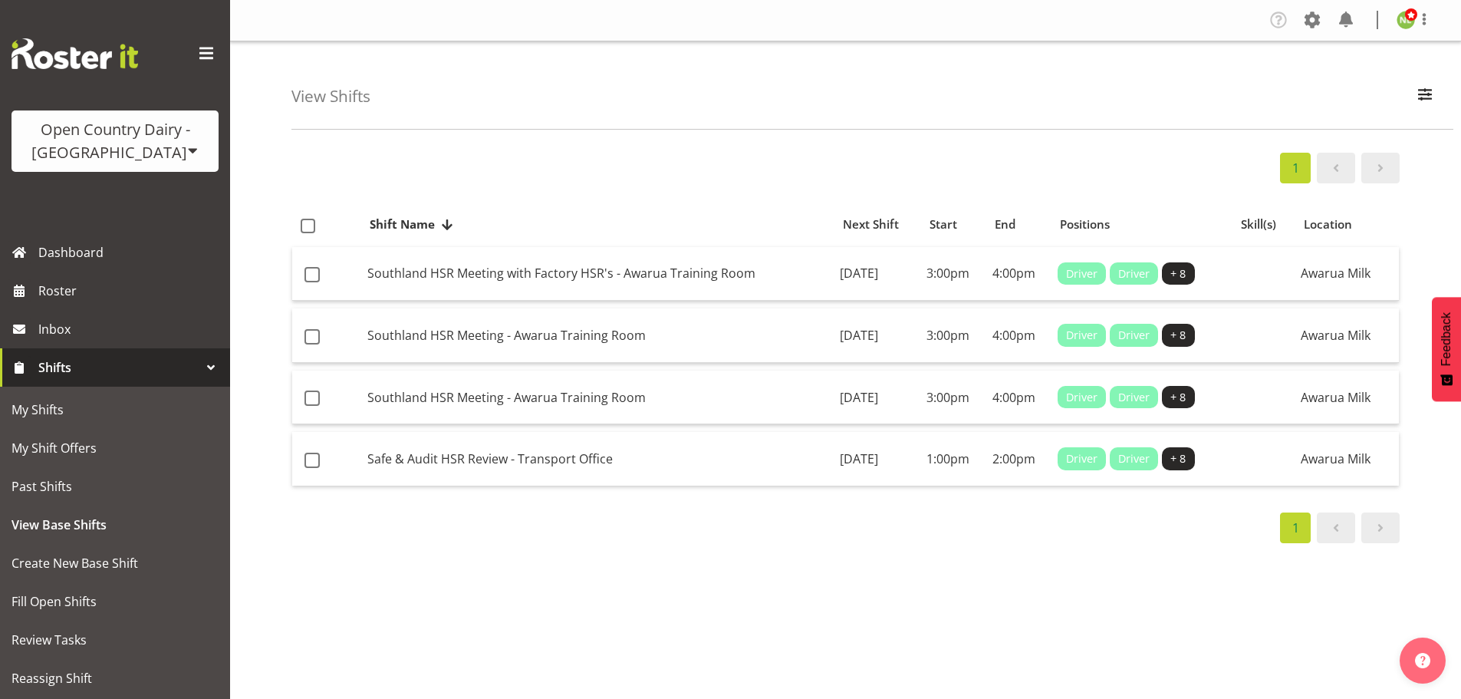
click at [137, 145] on div "Open Country Dairy - [GEOGRAPHIC_DATA]" at bounding box center [115, 141] width 176 height 46
click at [115, 193] on link "Open Country Dairy - [GEOGRAPHIC_DATA]" at bounding box center [160, 195] width 296 height 28
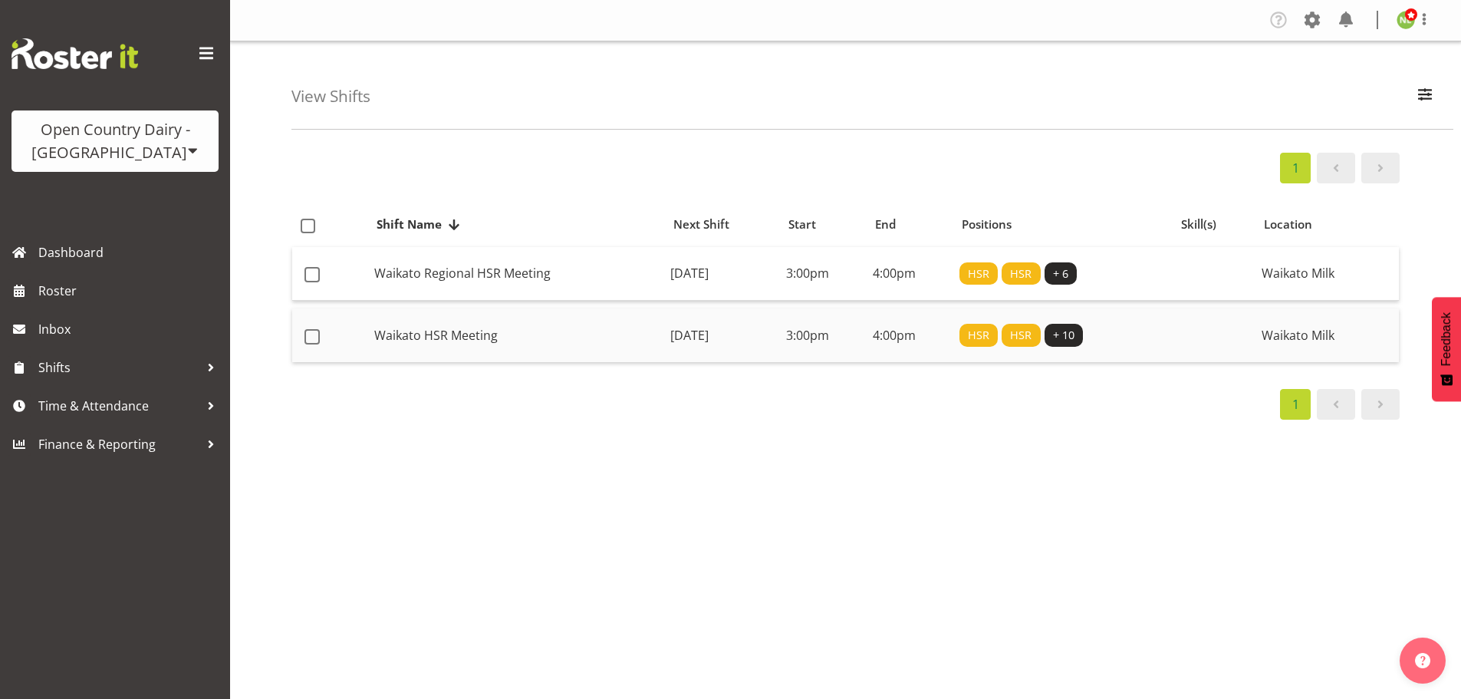
click at [533, 333] on td "Waikato HSR Meeting" at bounding box center [516, 335] width 296 height 54
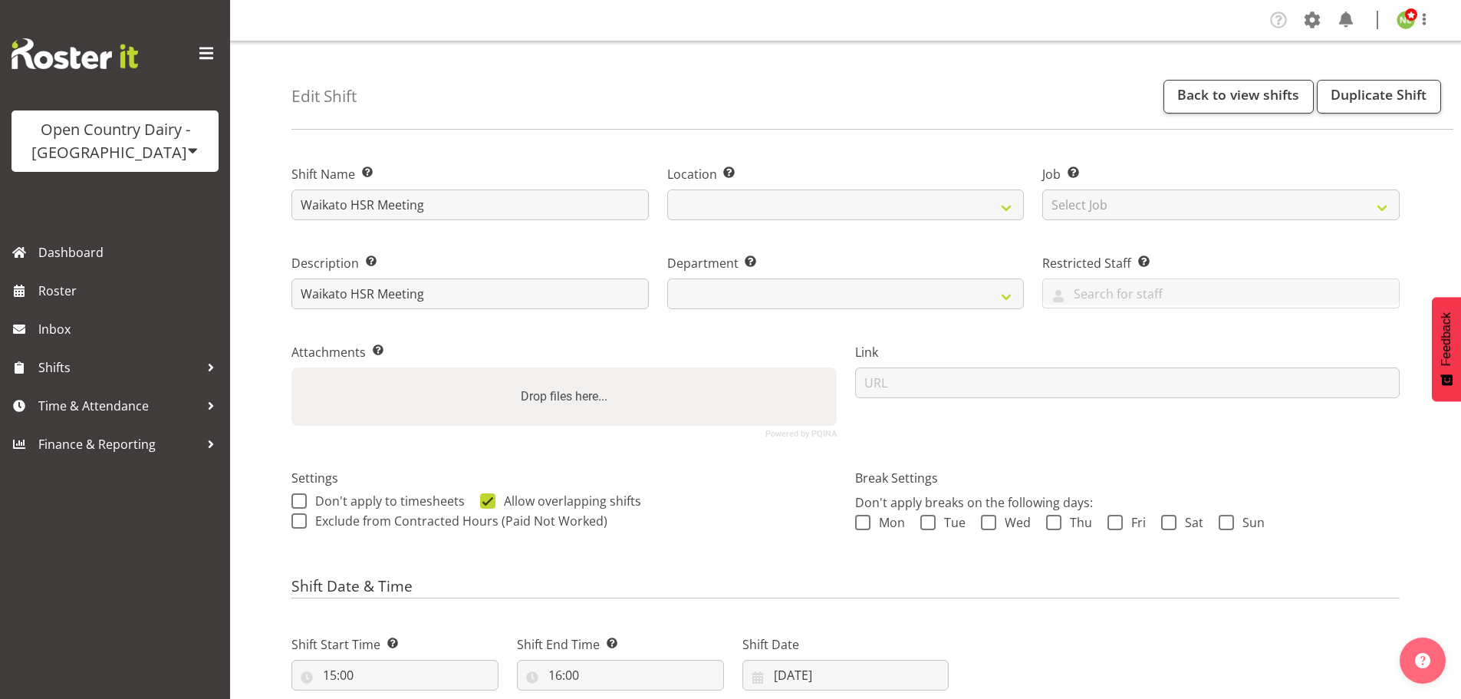
select select
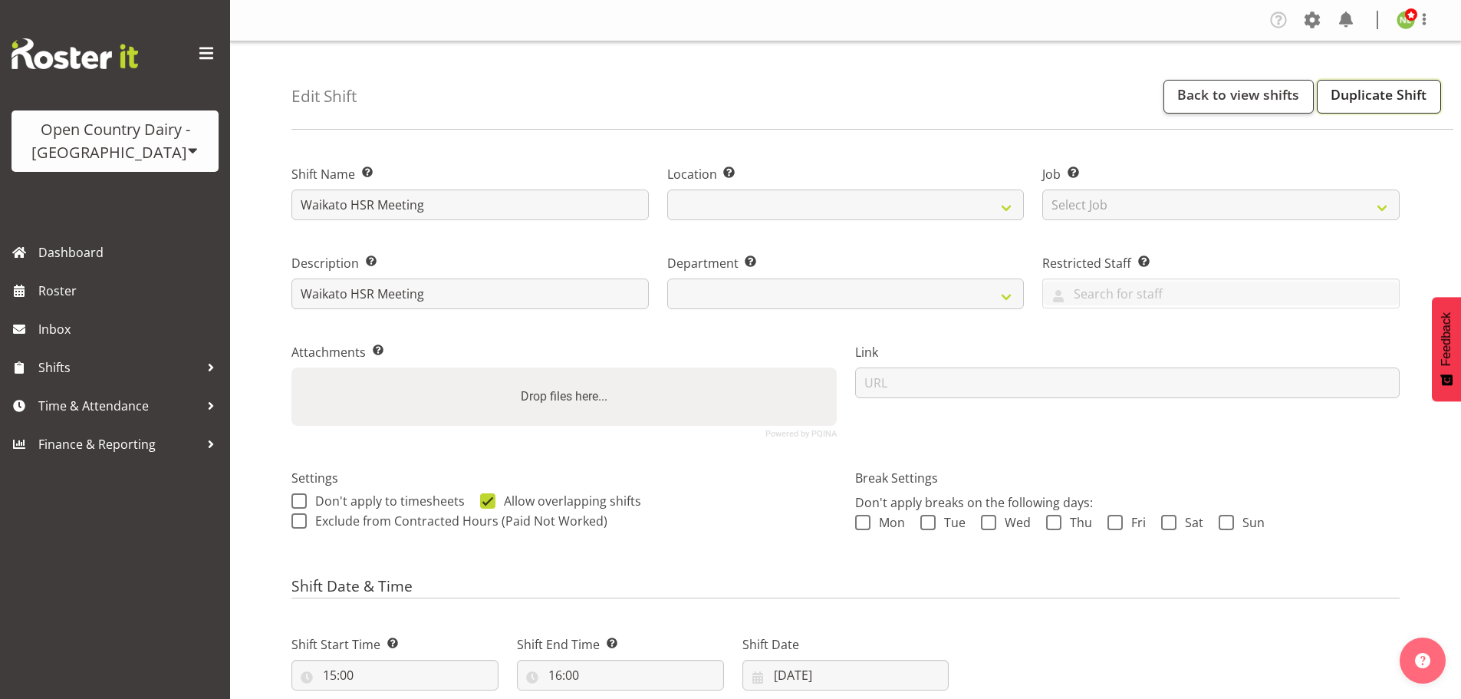
select select
click at [1399, 96] on link "Duplicate Shift" at bounding box center [1379, 97] width 124 height 34
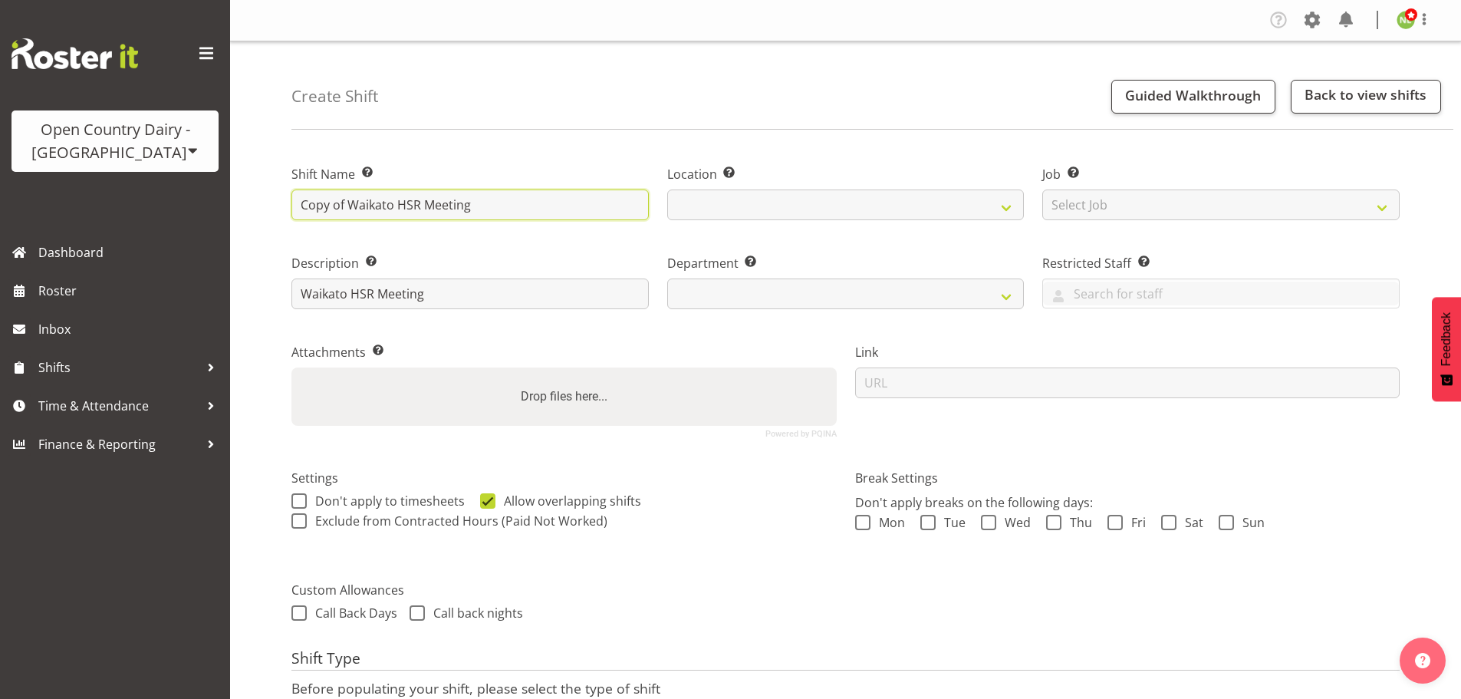
select select
select select "1054"
drag, startPoint x: 353, startPoint y: 206, endPoint x: 269, endPoint y: 206, distance: 84.4
click at [257, 209] on div "Create Shift Guided Walkthrough Back to view shifts Shift Name Enter a name for…" at bounding box center [845, 430] width 1231 height 778
select select
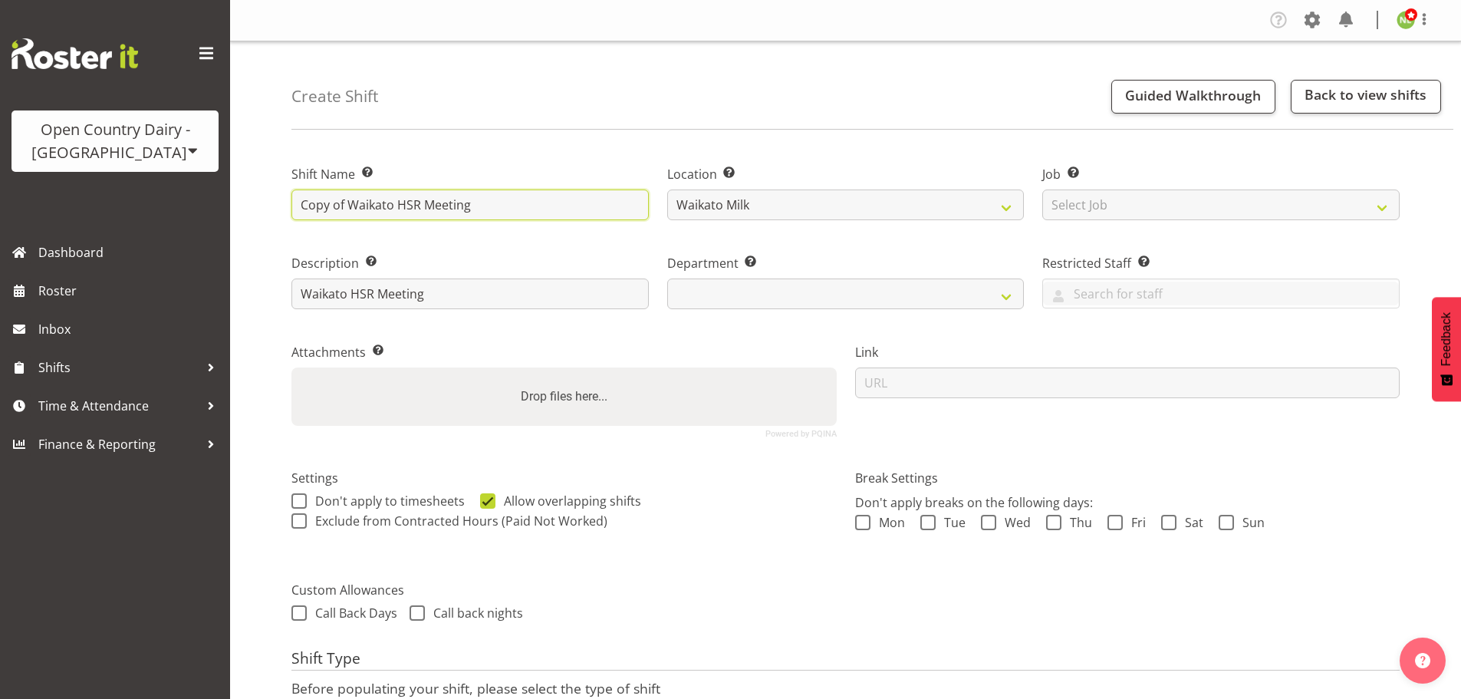
type input "Waikato HSR Meeting"
select select
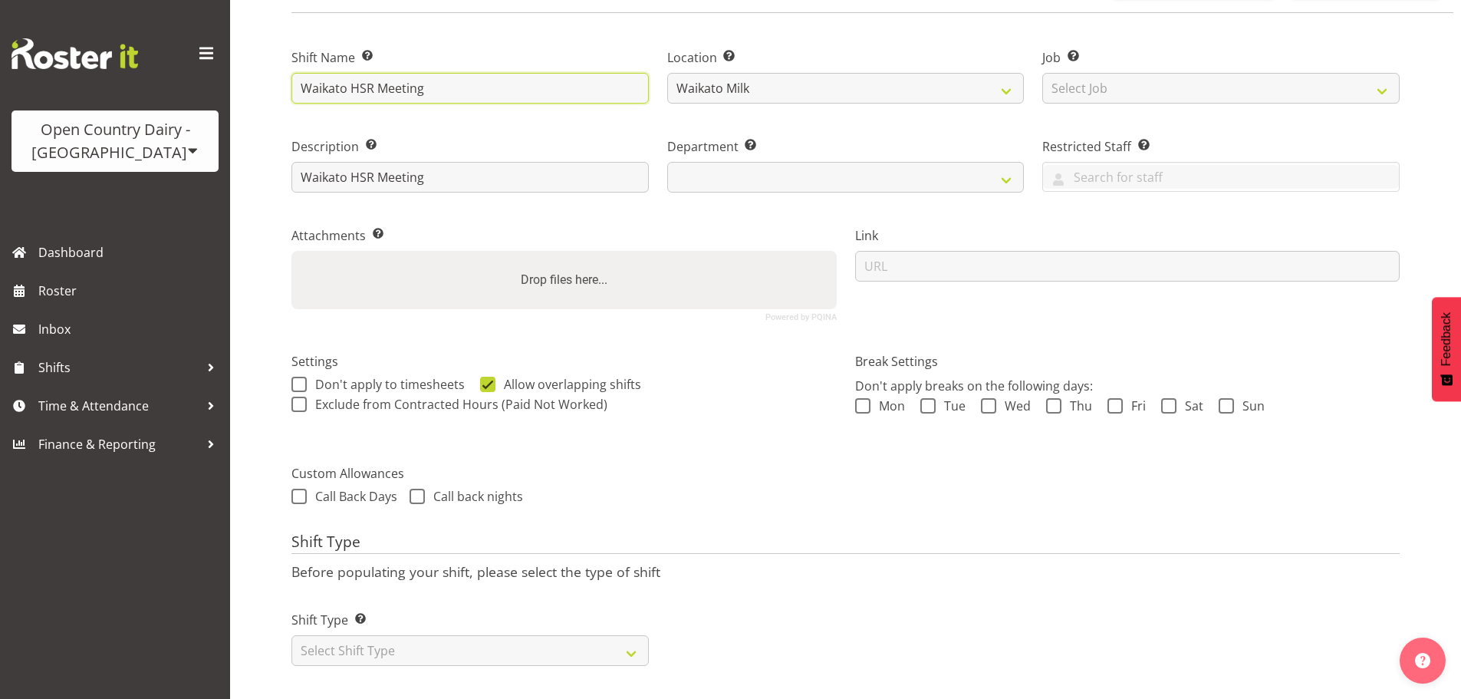
scroll to position [131, 0]
type input "Waikato HSR Meeting"
click at [256, 196] on div "Create Shift Guided Walkthrough Back to view shifts Shift Name Enter a name for…" at bounding box center [845, 311] width 1231 height 778
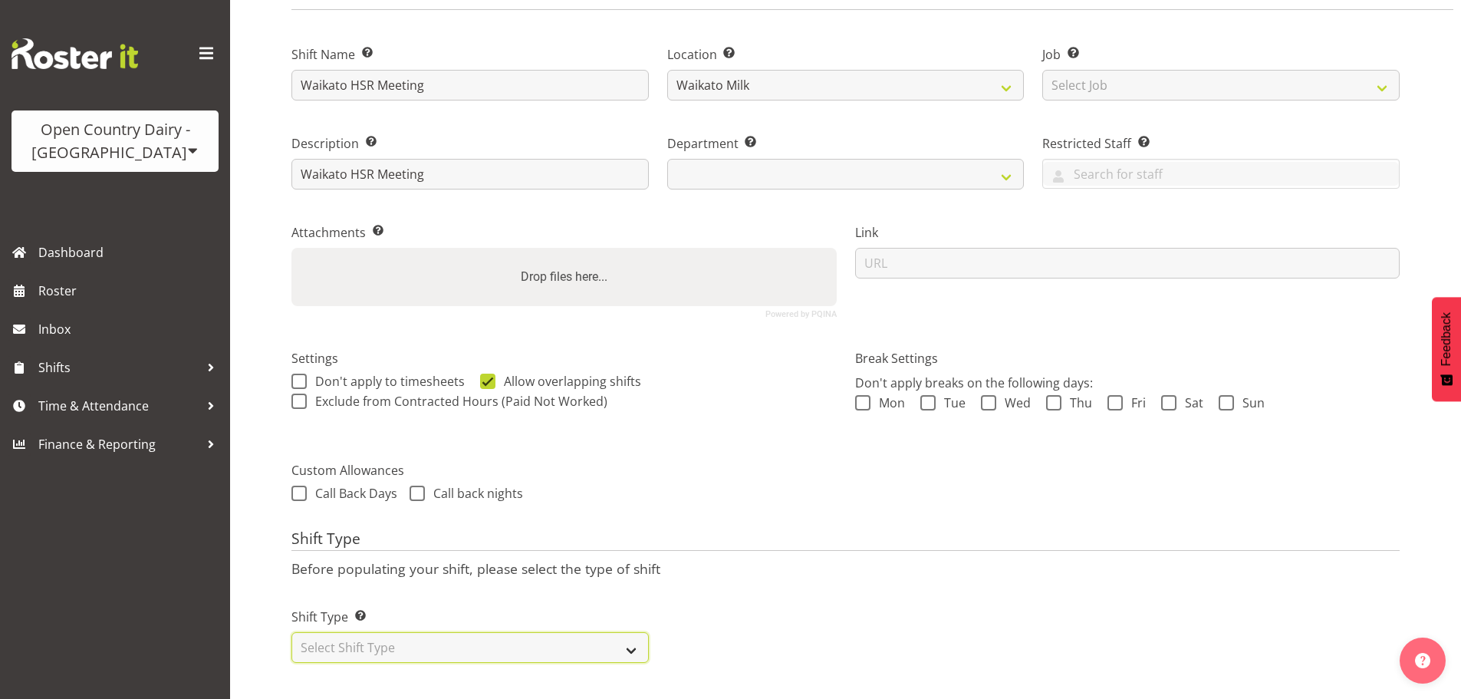
click at [462, 632] on select "Select Shift Type One Off Shift Recurring Shift Rotating Shift" at bounding box center [471, 647] width 358 height 31
select select "one_off"
click at [292, 632] on select "Select Shift Type One Off Shift Recurring Shift Rotating Shift" at bounding box center [471, 647] width 358 height 31
select select
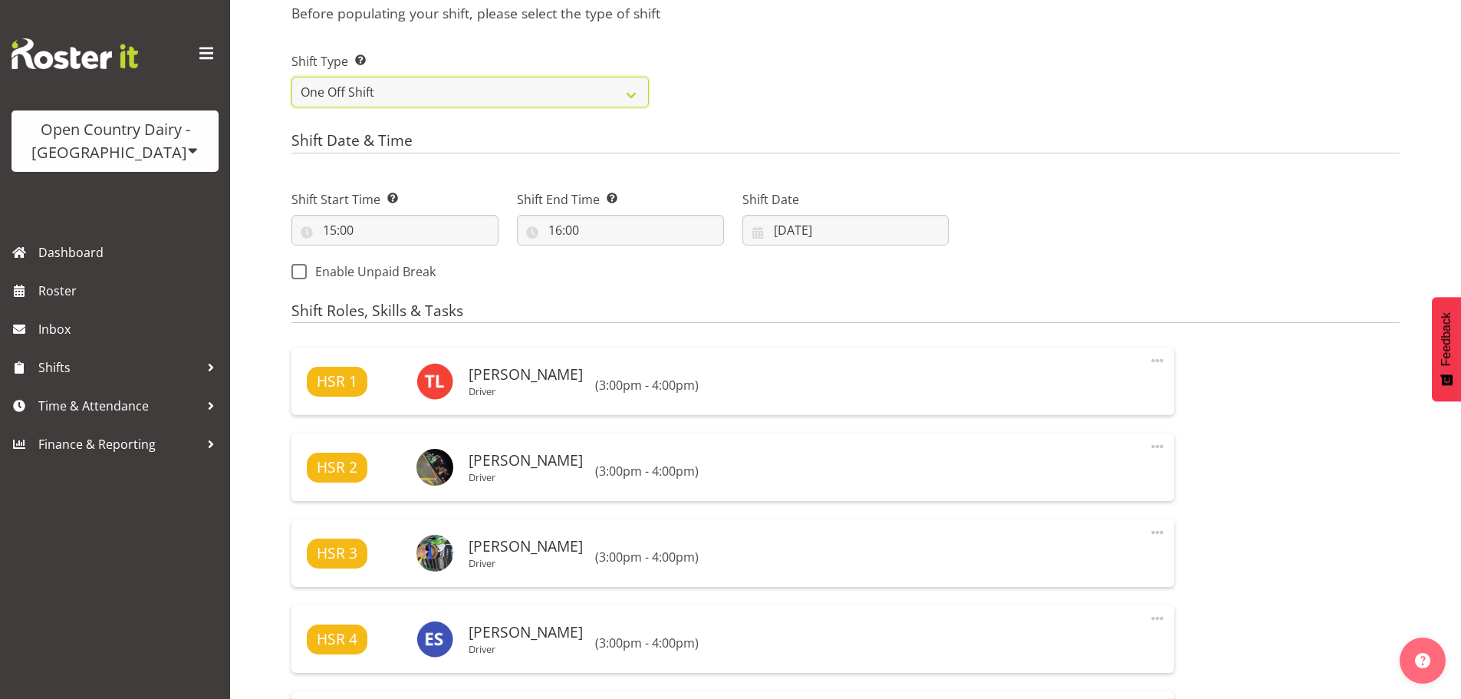
scroll to position [745, 0]
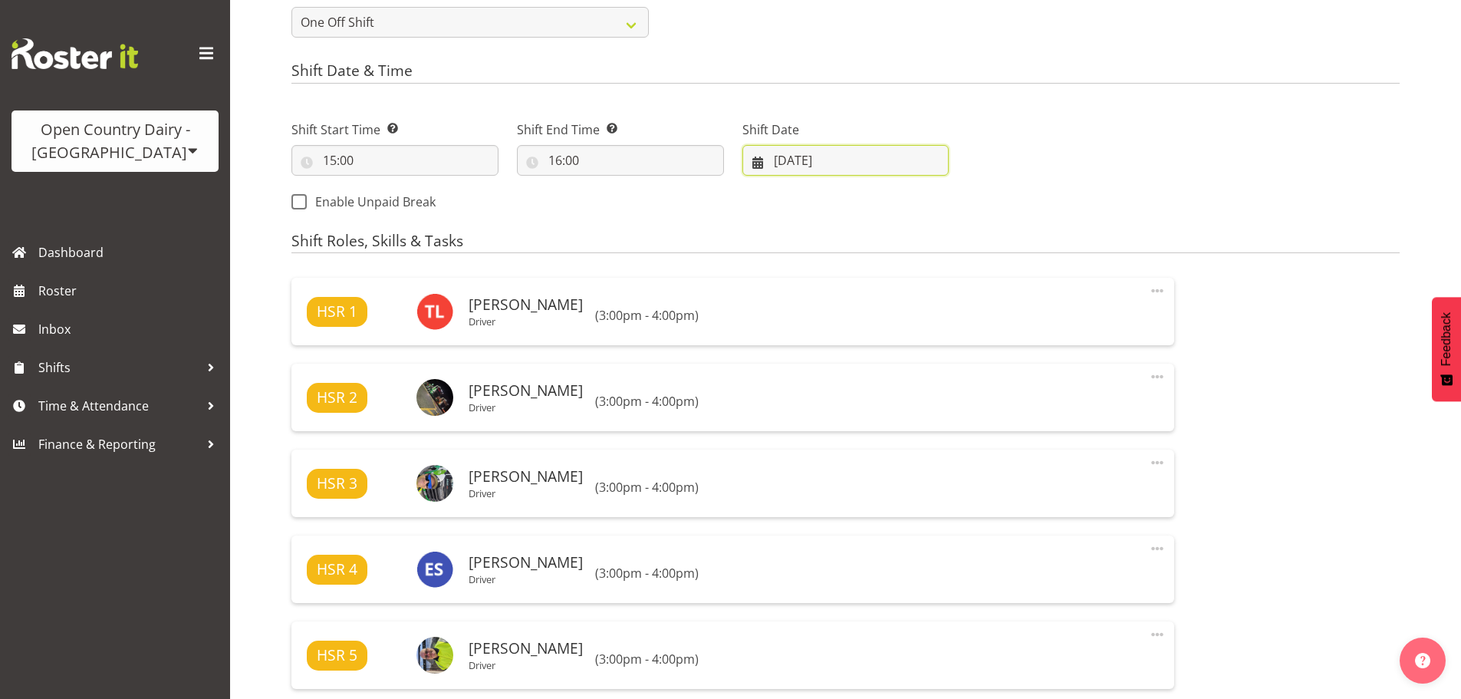
click at [809, 154] on input "[DATE]" at bounding box center [846, 160] width 207 height 31
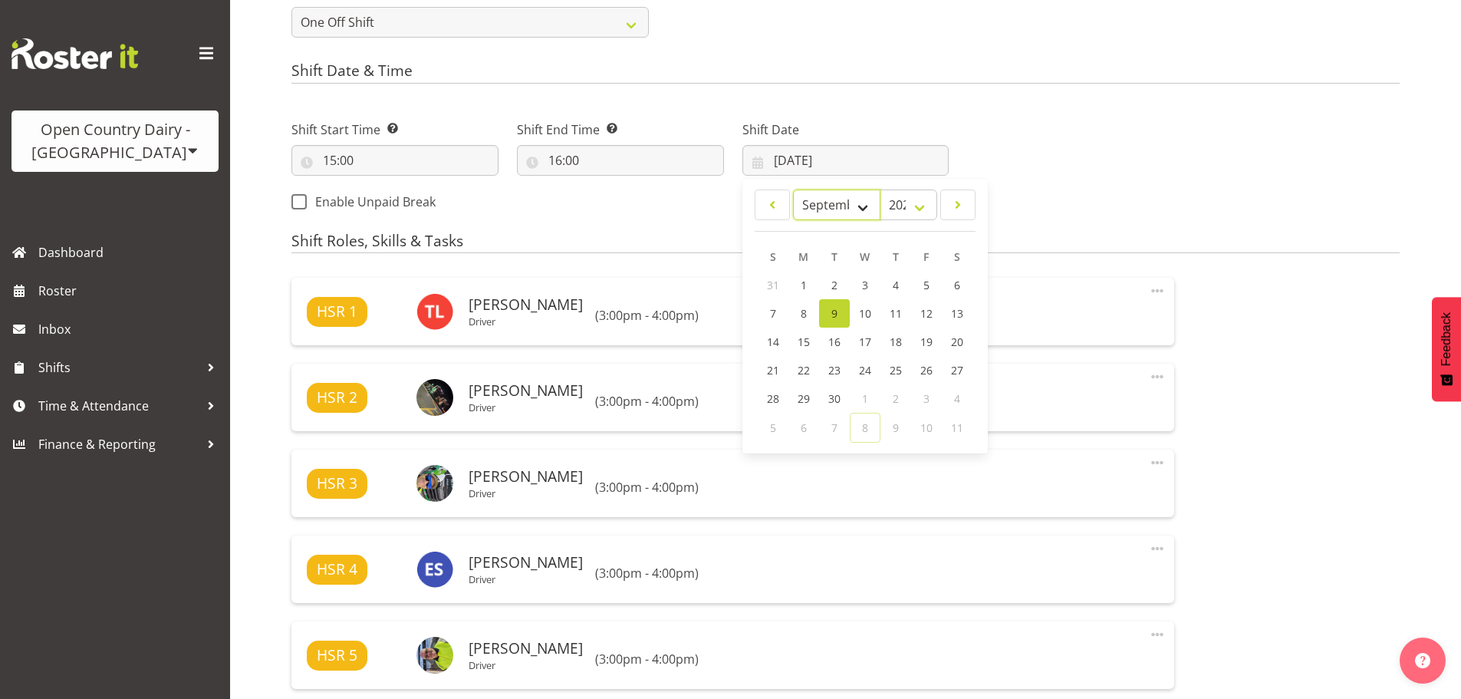
click at [875, 207] on select "January February March April May June July August September October November De…" at bounding box center [837, 204] width 88 height 31
select select "9"
click at [793, 189] on select "January February March April May June July August September October November De…" at bounding box center [837, 204] width 88 height 31
click at [837, 344] on span "14" at bounding box center [835, 343] width 12 height 15
select select
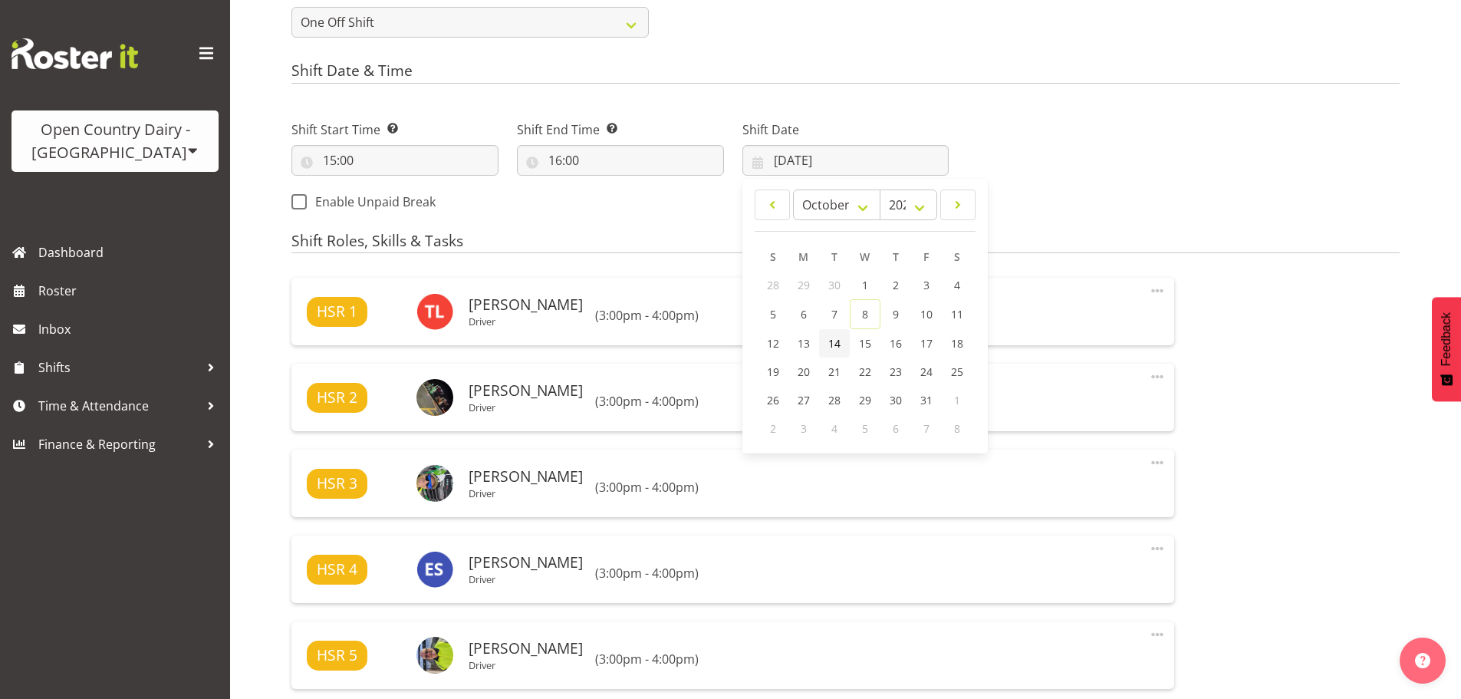
type input "14/10/2025"
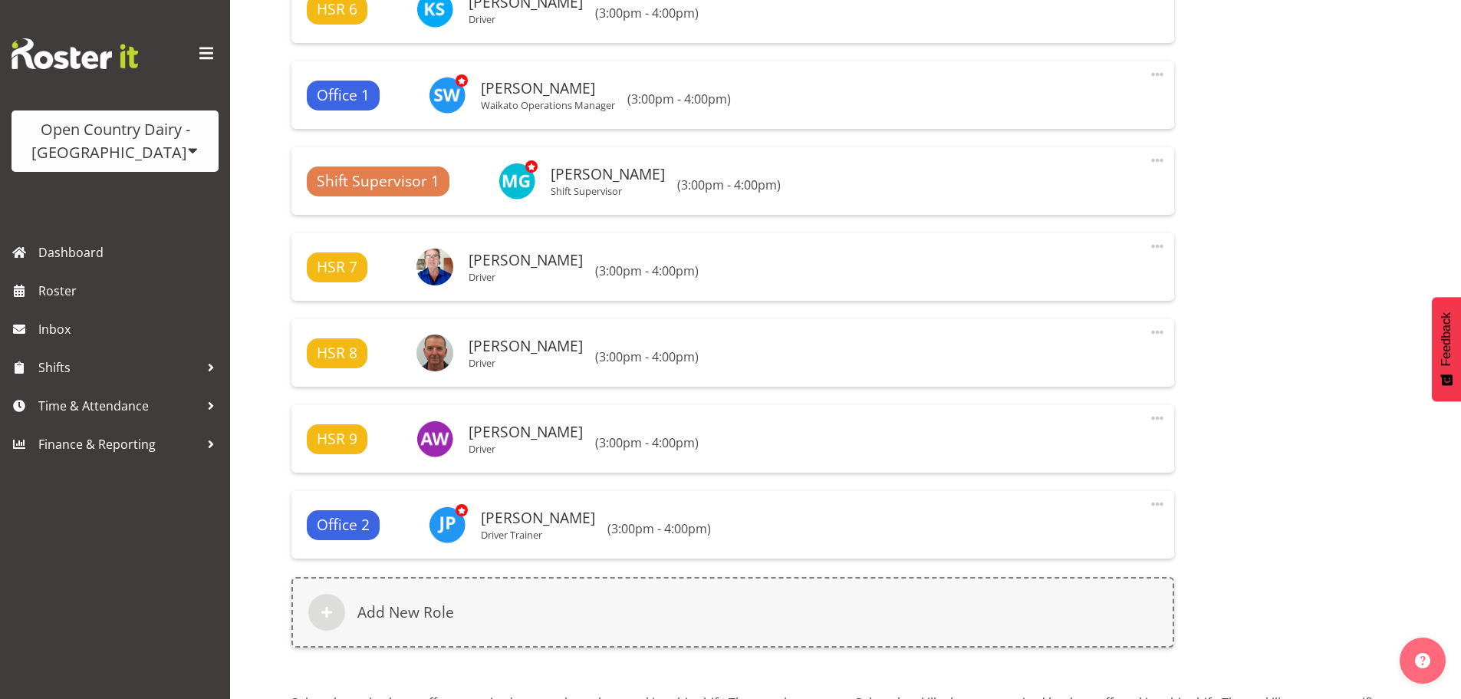
scroll to position [1534, 0]
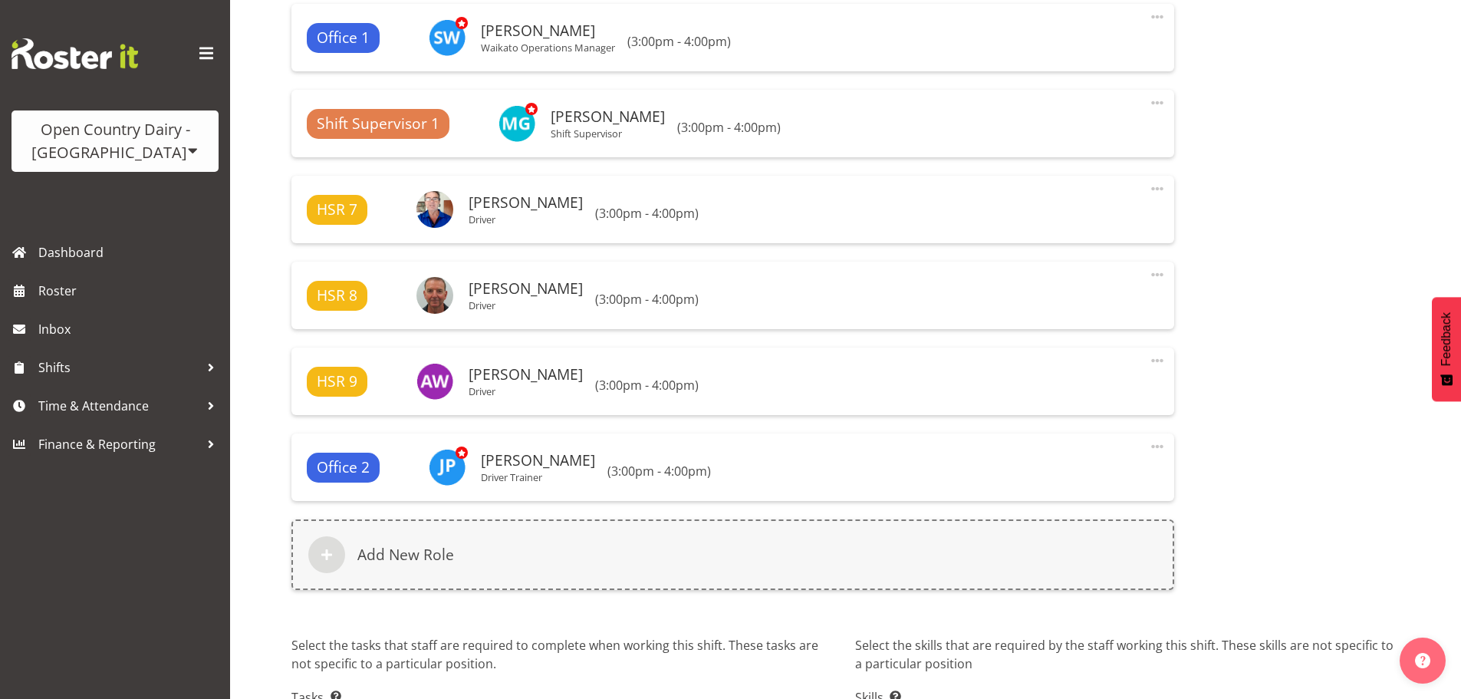
select select "763"
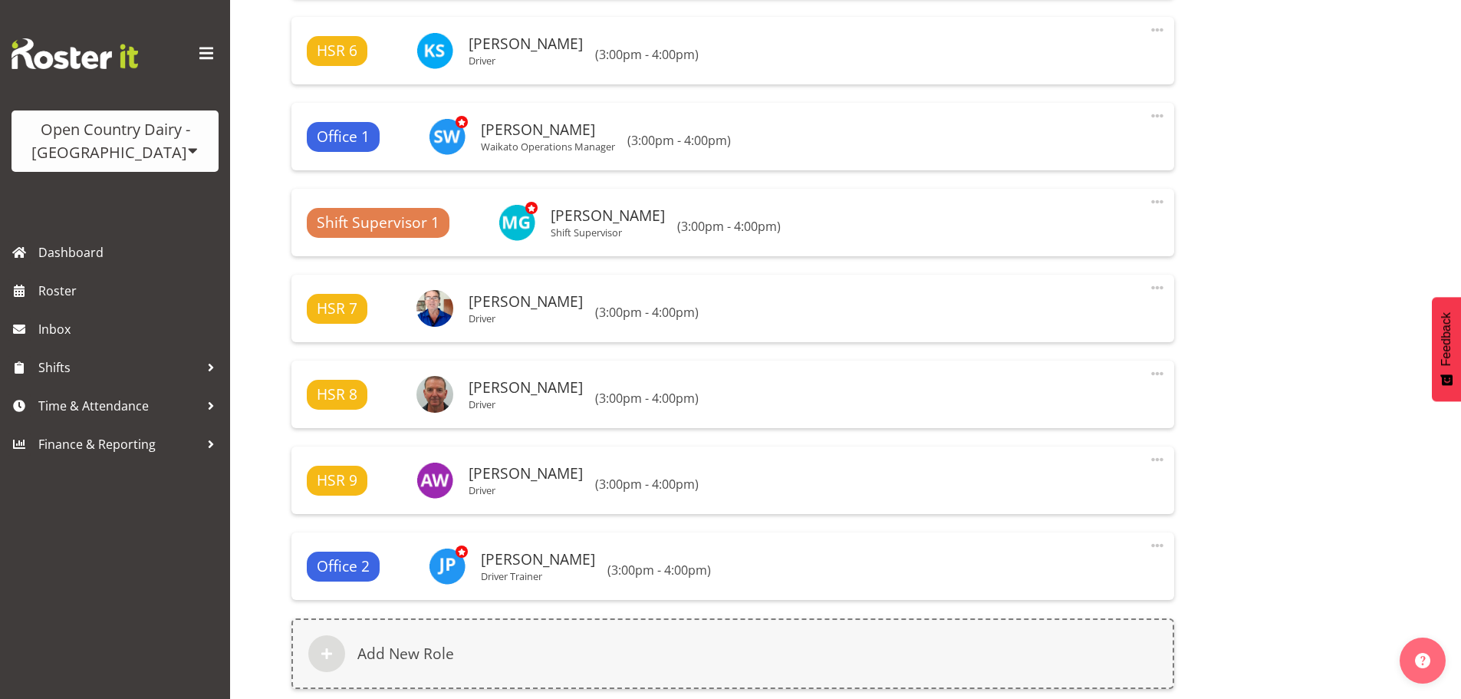
scroll to position [1655, 0]
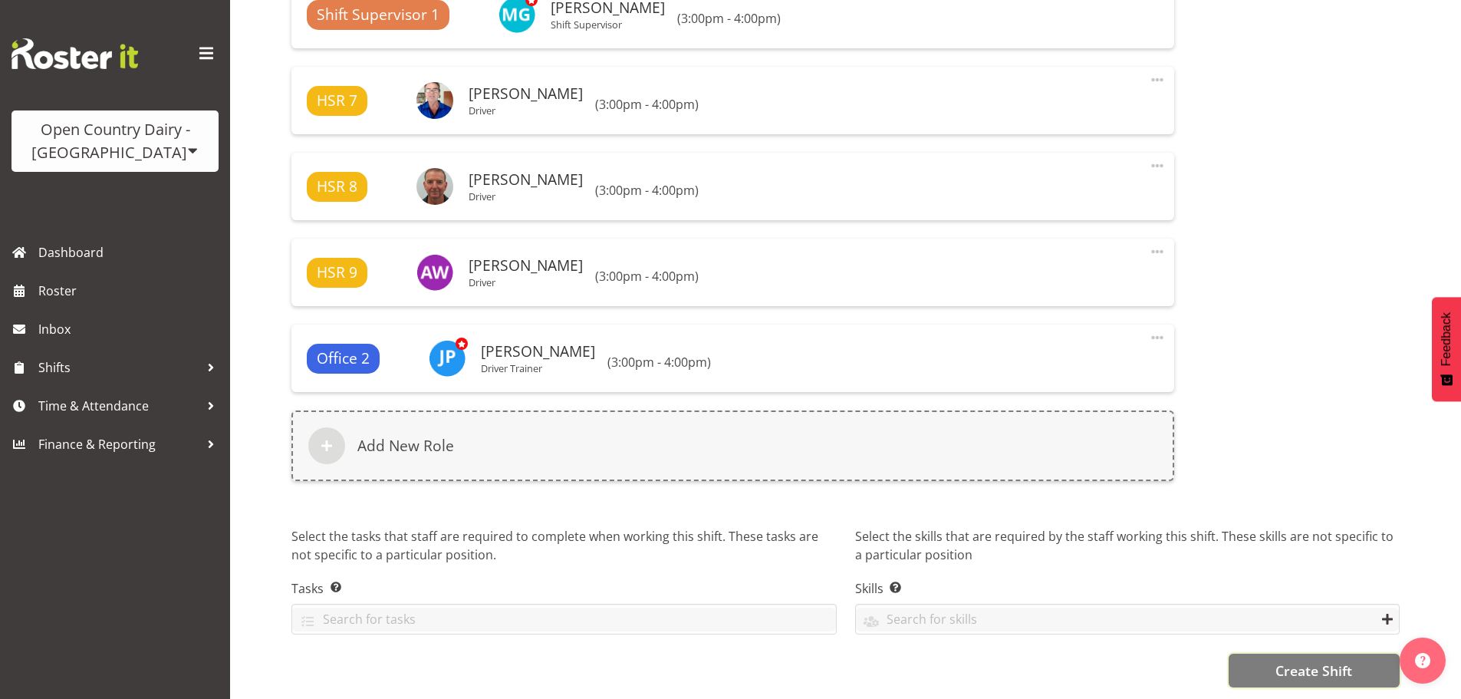
click at [1339, 661] on span "Create Shift" at bounding box center [1314, 671] width 77 height 20
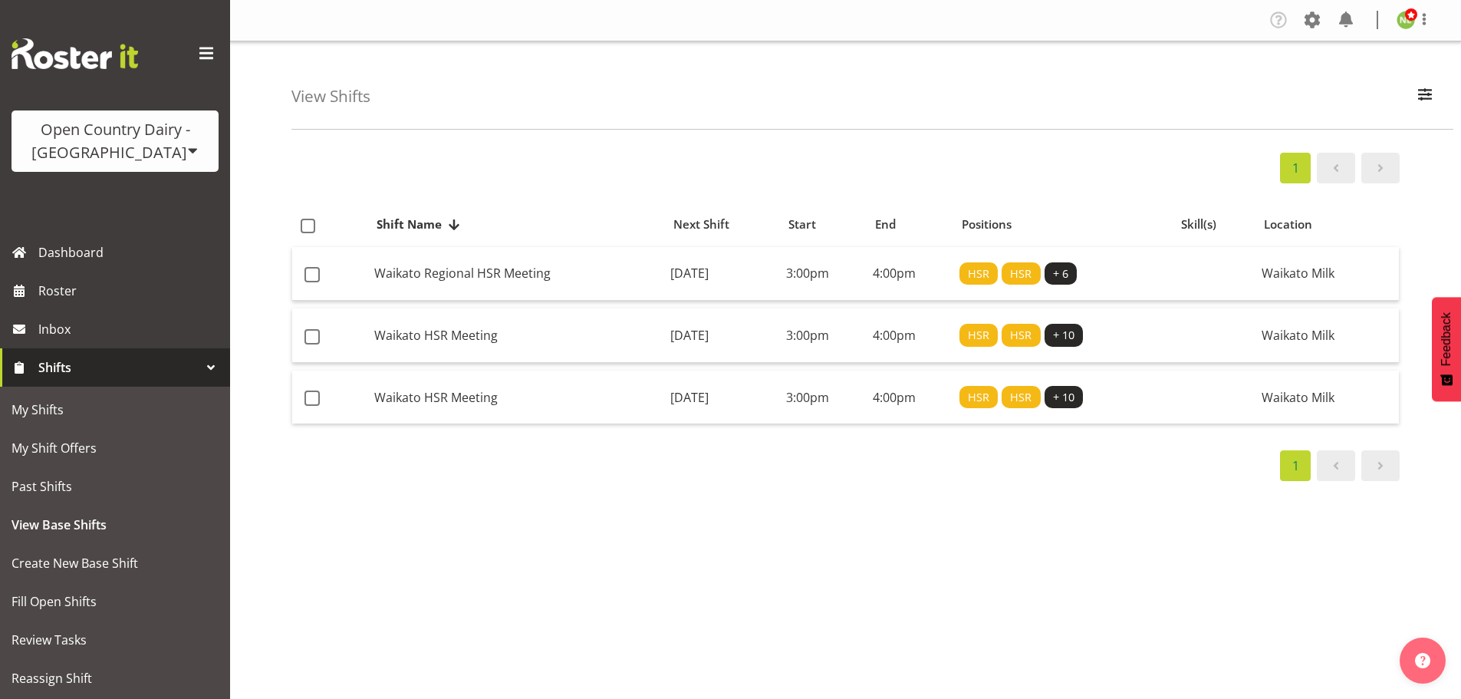
click at [842, 513] on div "1 Shift Name Location Shift Name Next Shift Start End Positions Skill(s) Locati…" at bounding box center [877, 448] width 1170 height 614
